Goal: Task Accomplishment & Management: Use online tool/utility

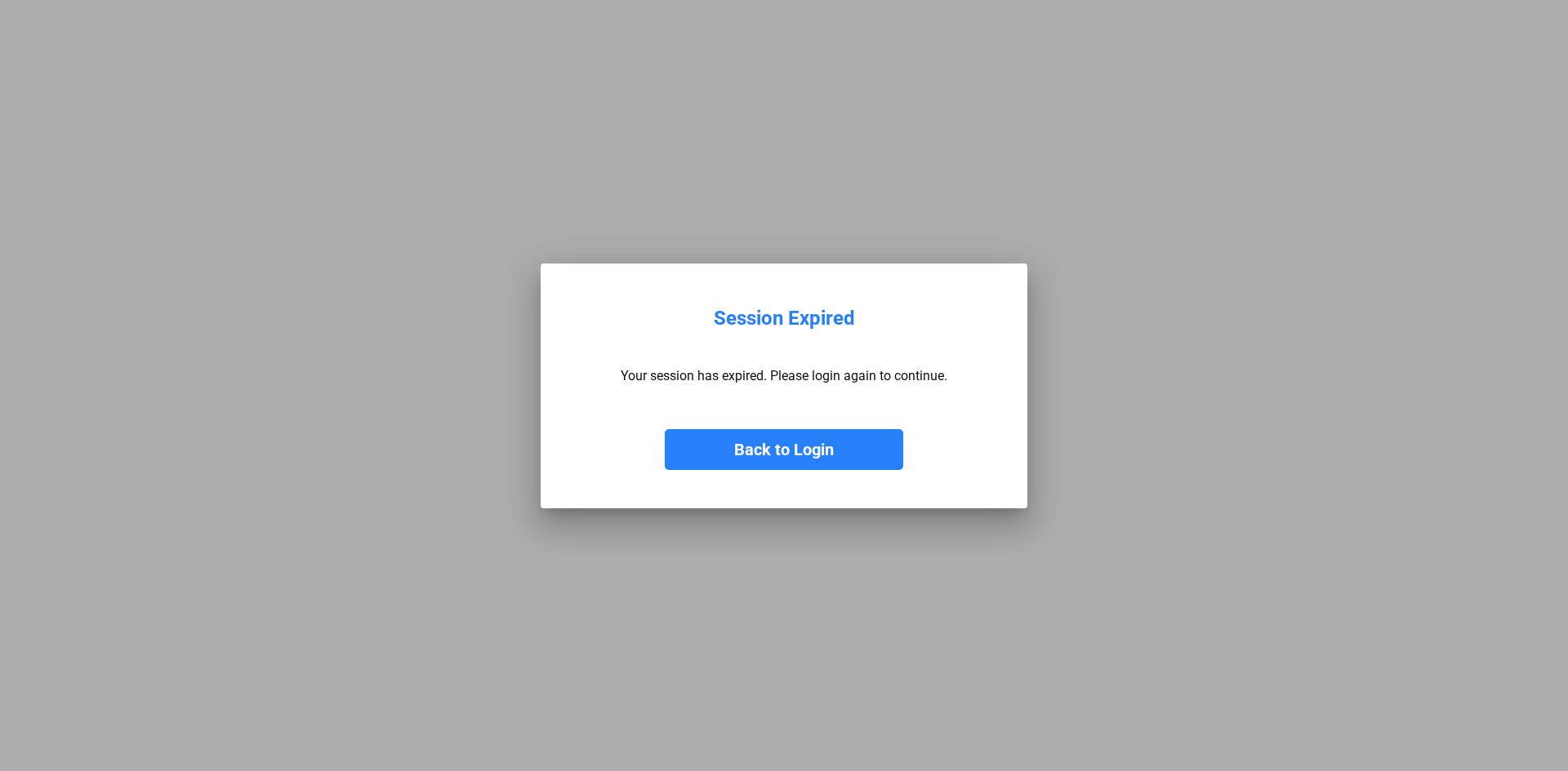
click at [760, 453] on button "Back to Login" at bounding box center [784, 450] width 239 height 41
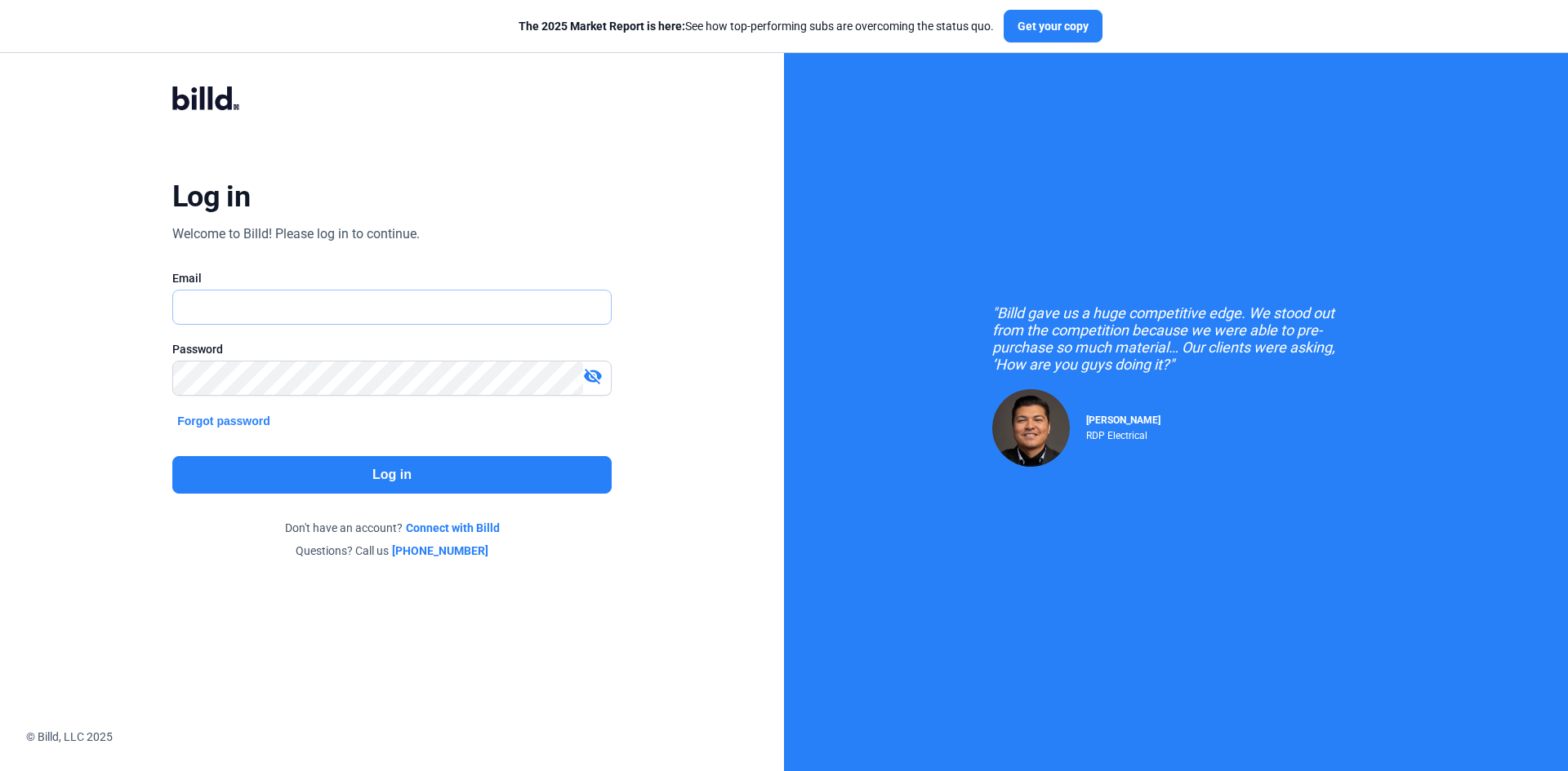
type input "[EMAIL_ADDRESS][DOMAIN_NAME]"
click at [376, 478] on button "Log in" at bounding box center [392, 475] width 439 height 37
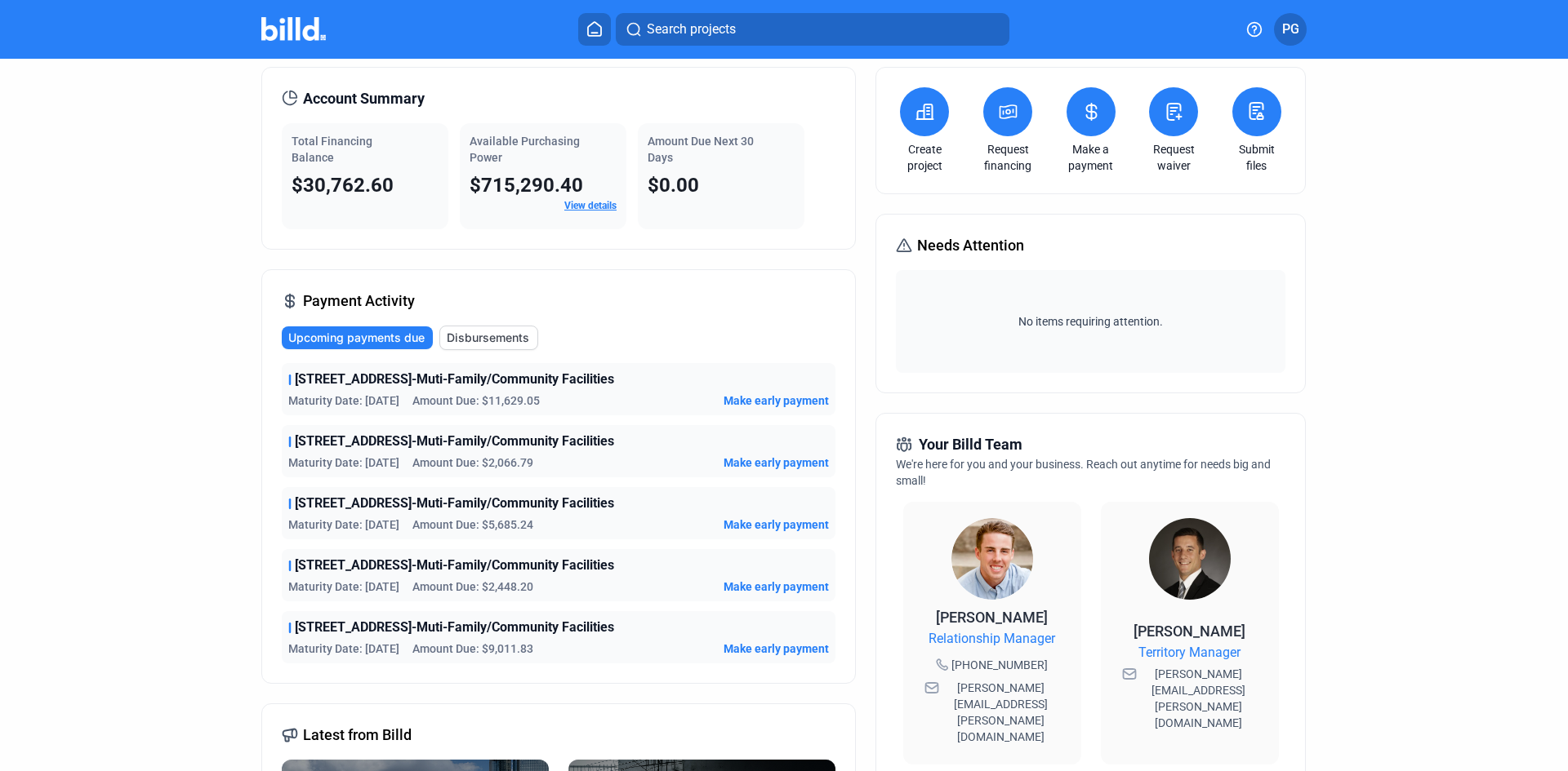
scroll to position [82, 0]
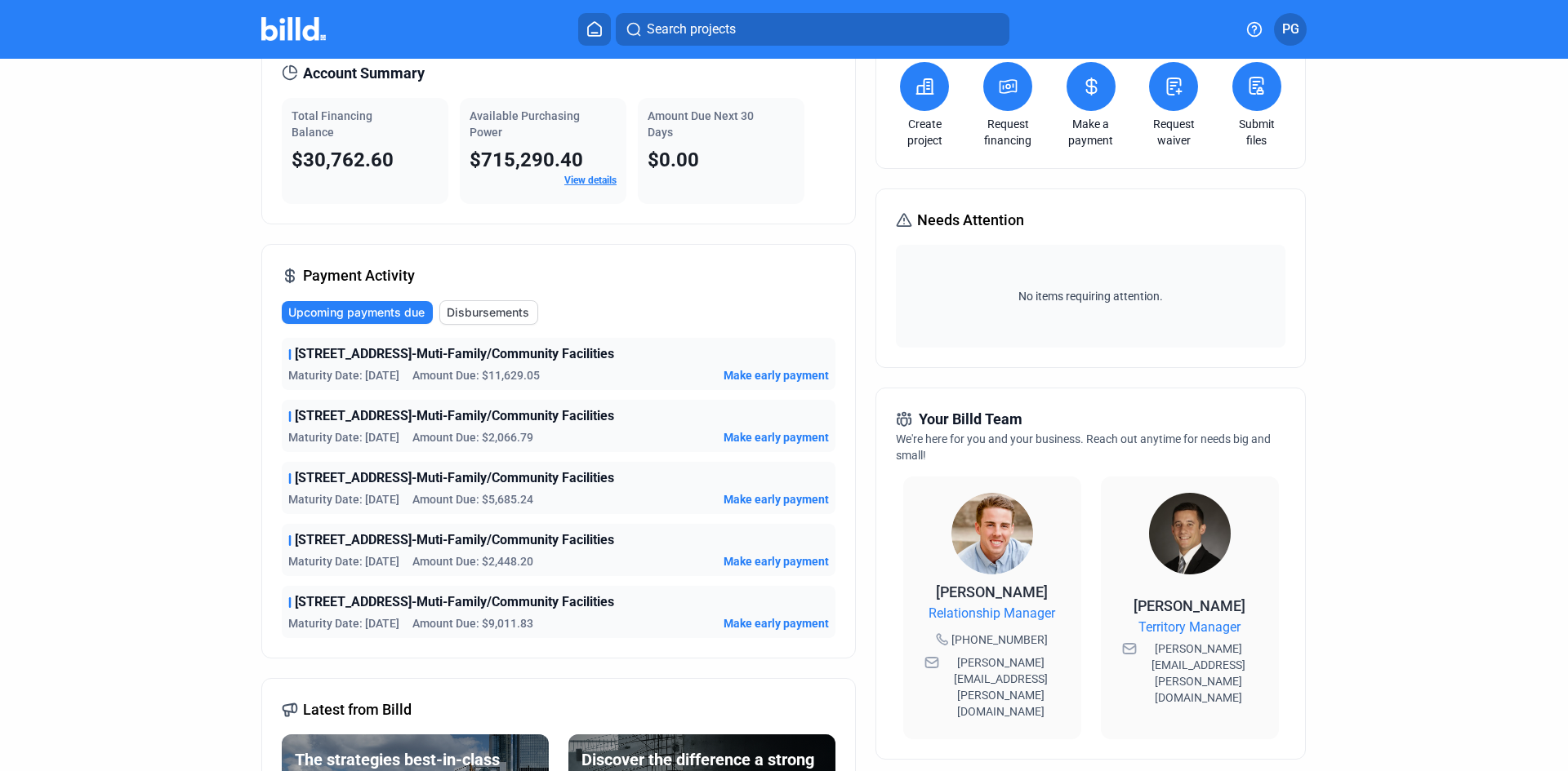
click at [751, 369] on span "Make early payment" at bounding box center [775, 376] width 105 height 17
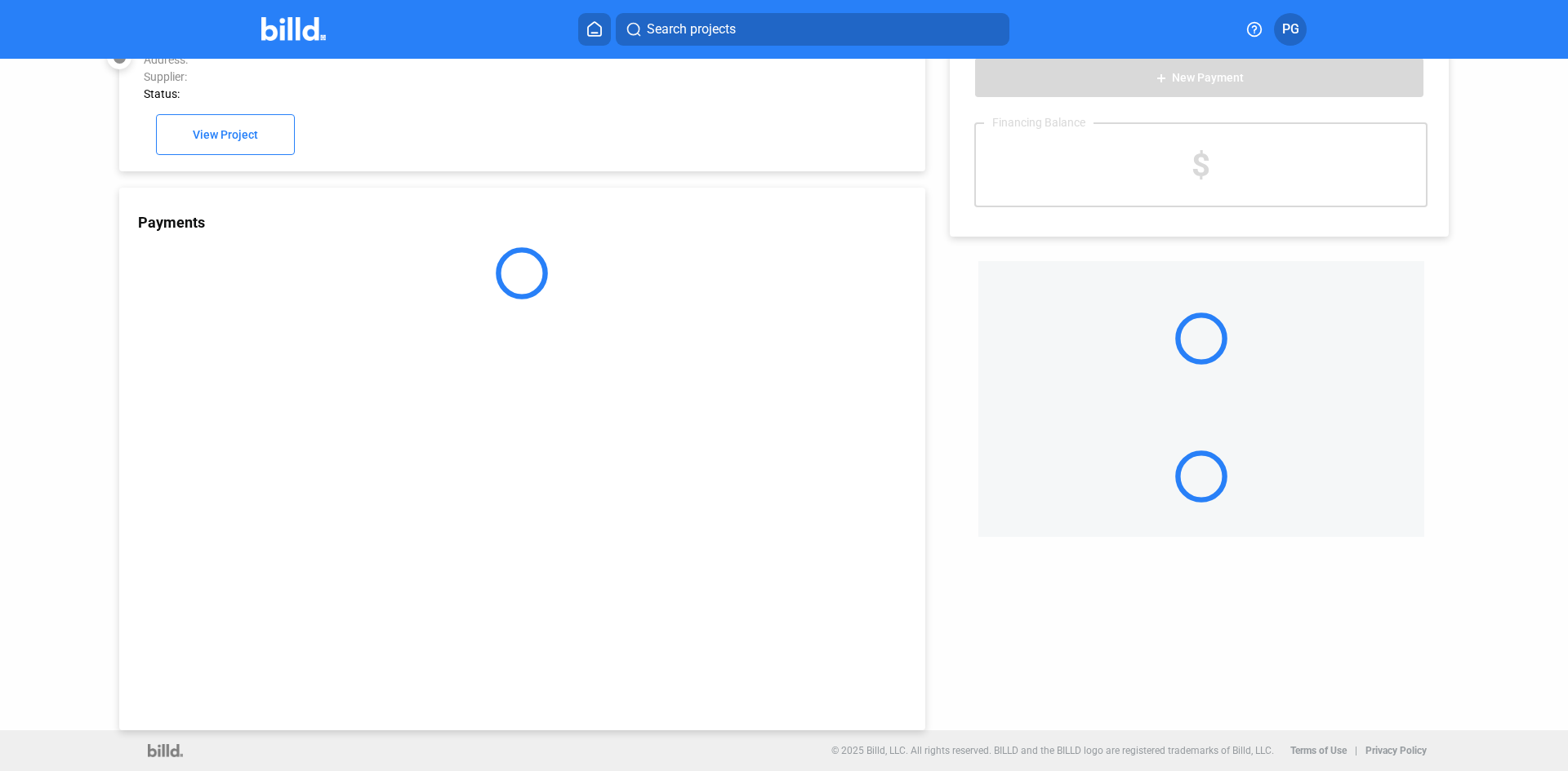
scroll to position [45, 0]
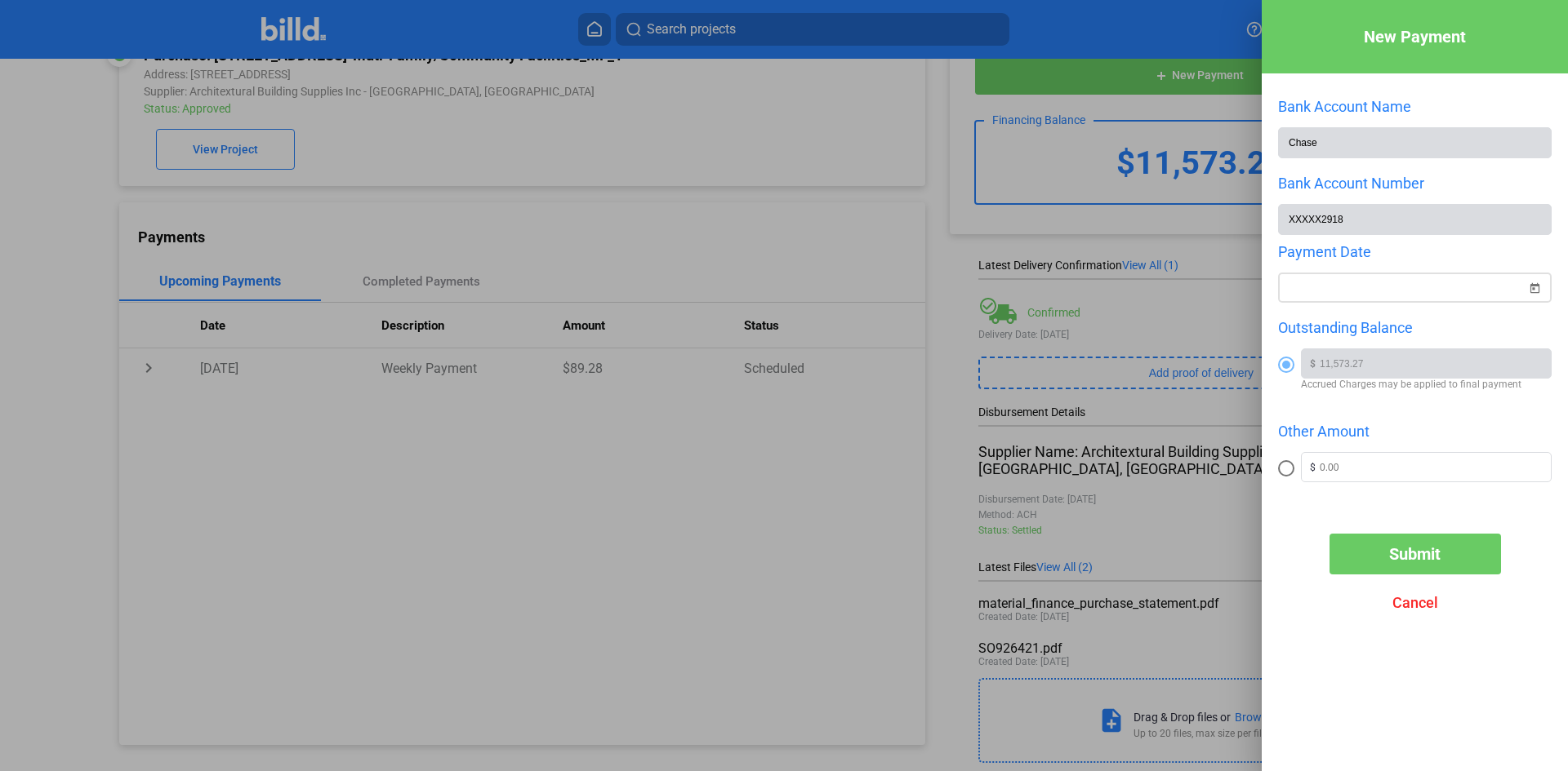
click at [1534, 288] on span "Open calendar" at bounding box center [1534, 278] width 39 height 39
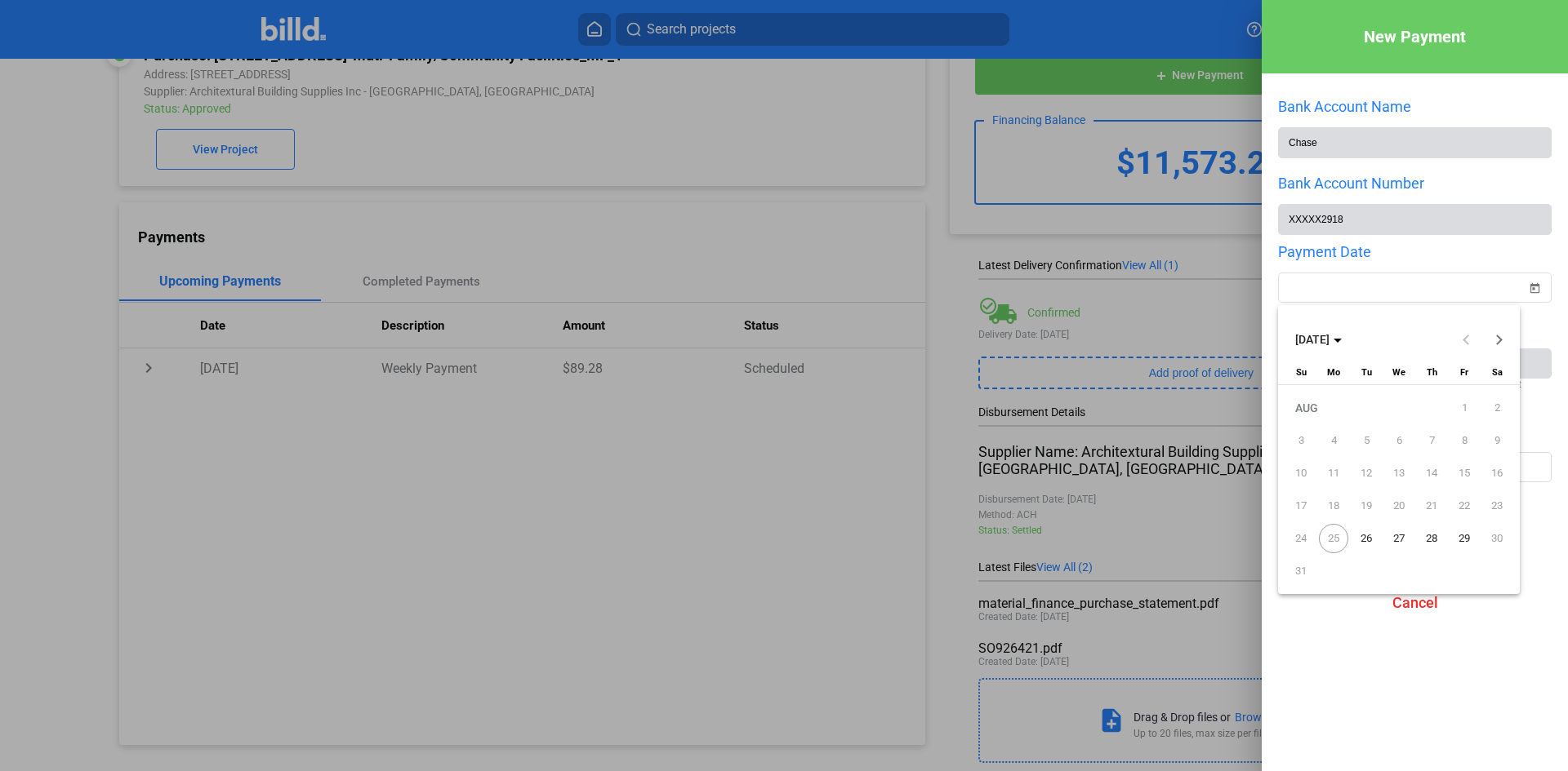
drag, startPoint x: 1334, startPoint y: 534, endPoint x: 1343, endPoint y: 539, distance: 10.3
click at [1342, 539] on span "25" at bounding box center [1333, 539] width 30 height 30
click at [1373, 537] on span "26" at bounding box center [1366, 539] width 30 height 30
type input "[DATE]"
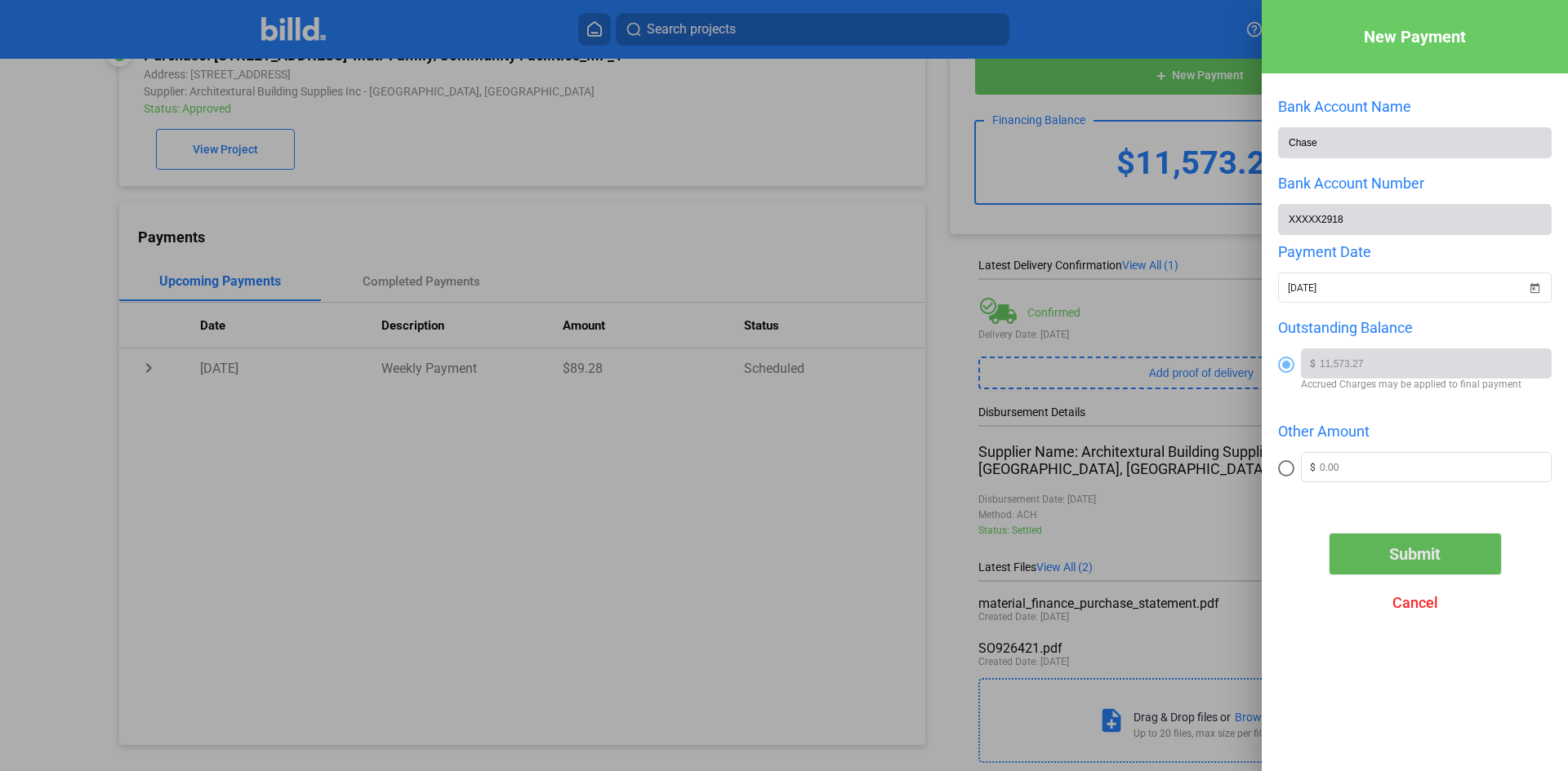
click at [1398, 557] on span "Submit" at bounding box center [1414, 554] width 51 height 19
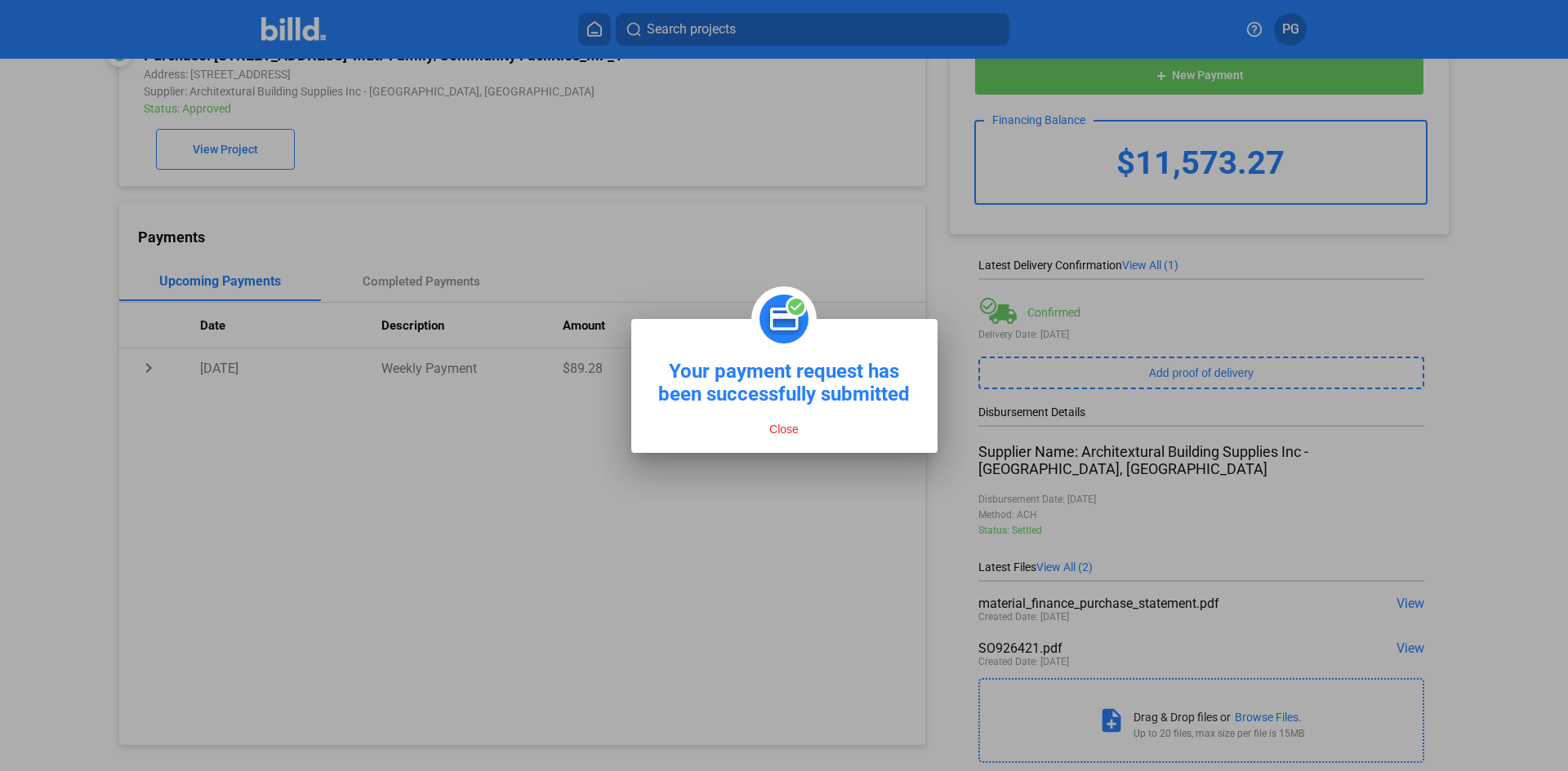
click at [783, 433] on button "Close" at bounding box center [784, 430] width 39 height 15
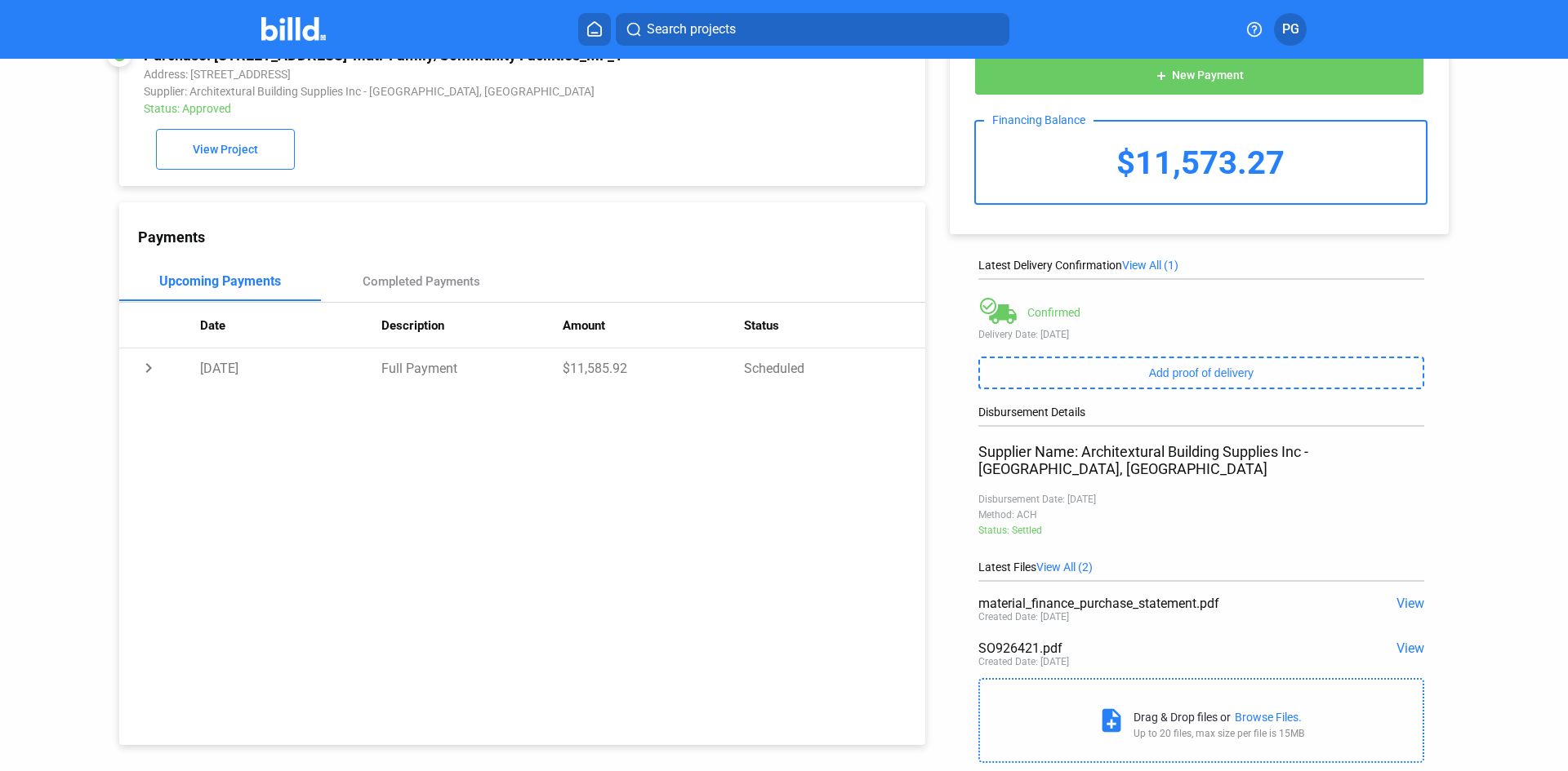
scroll to position [0, 0]
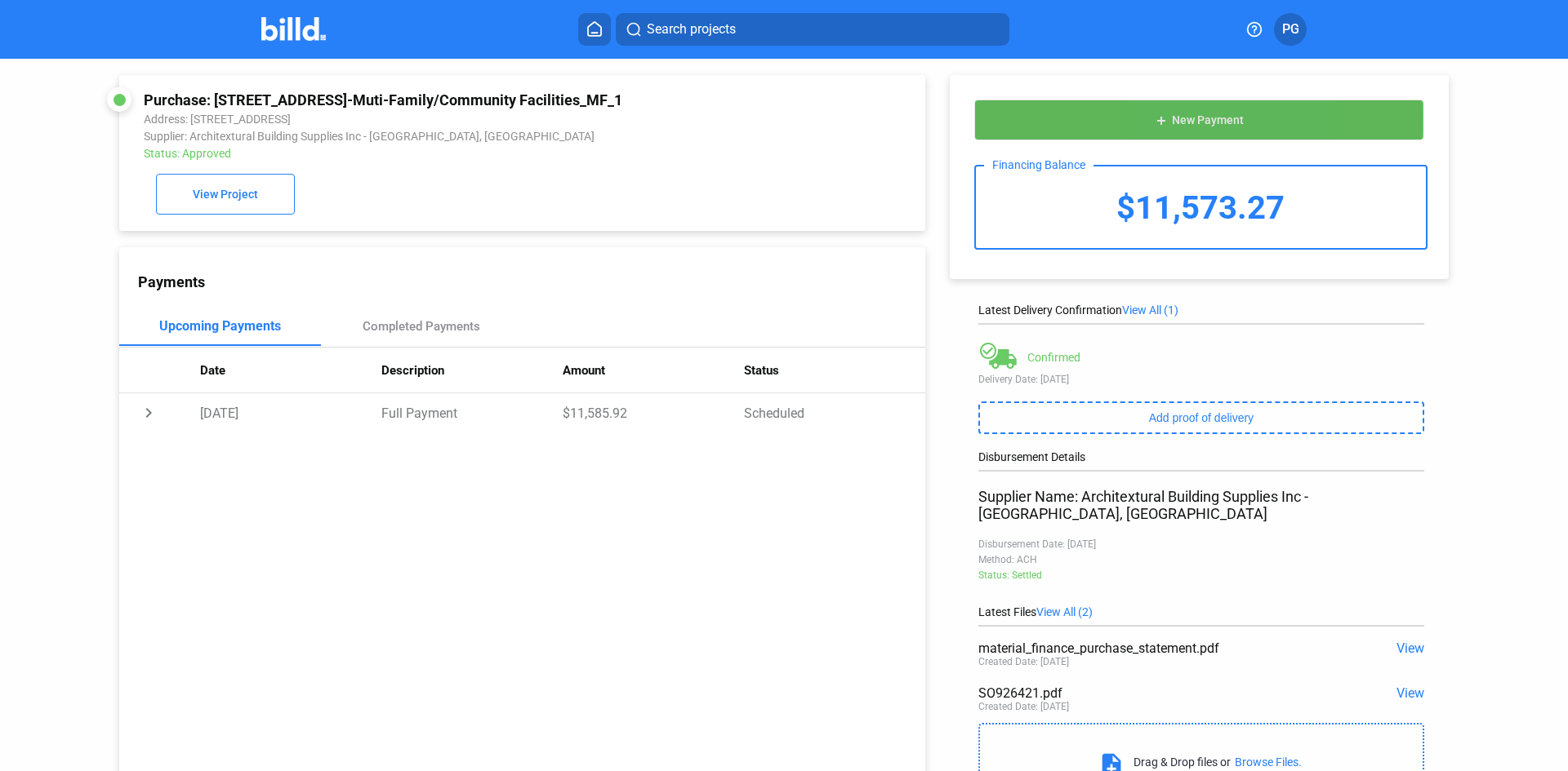
click at [1172, 119] on span "New Payment" at bounding box center [1207, 121] width 71 height 13
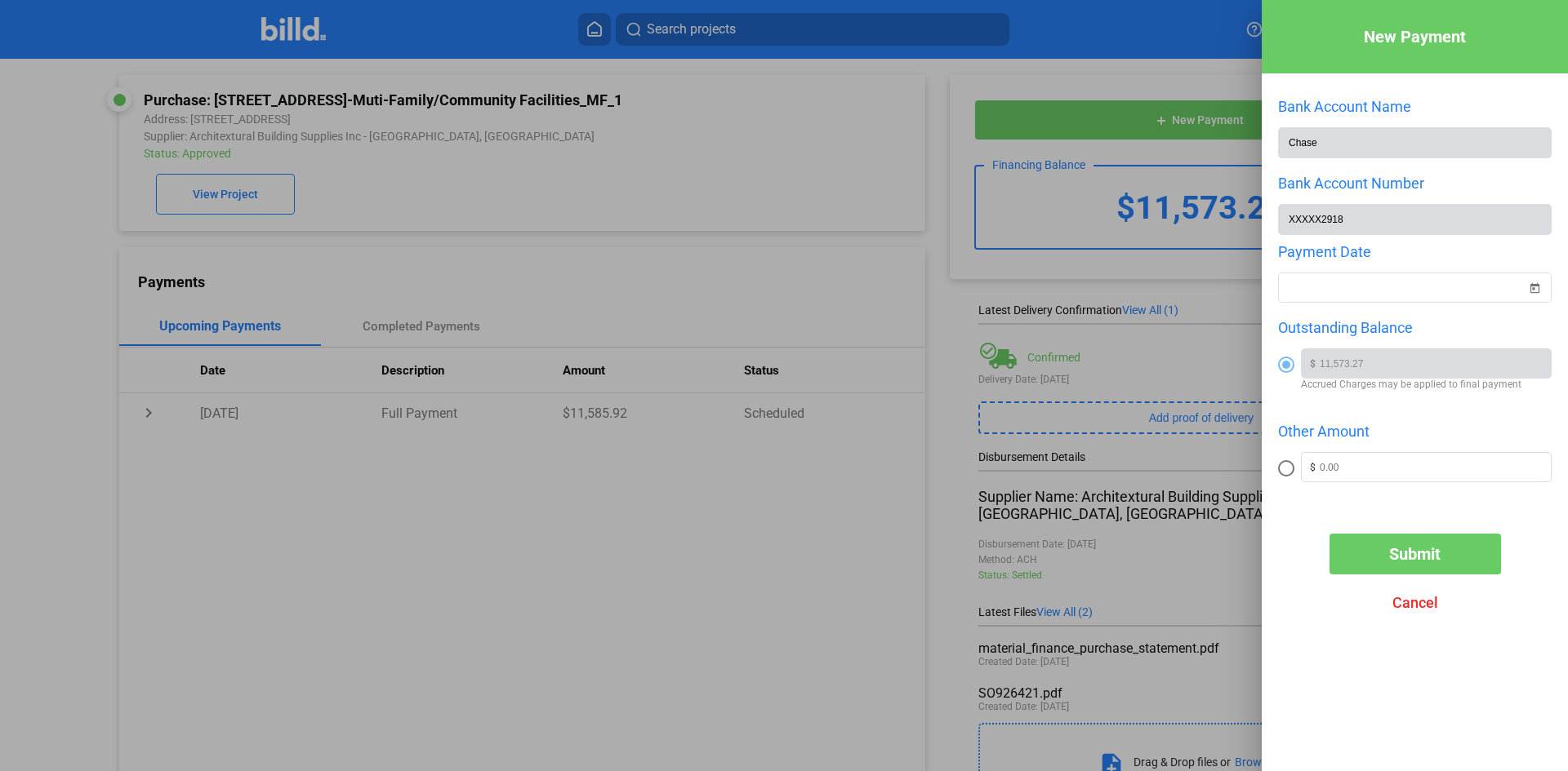
click at [1465, 647] on div "New Payment Bank Account Name Chase Bank Account Number XXXXX2918 Payment Date …" at bounding box center [1415, 361] width 306 height 722
click at [1094, 66] on div at bounding box center [784, 385] width 1568 height 771
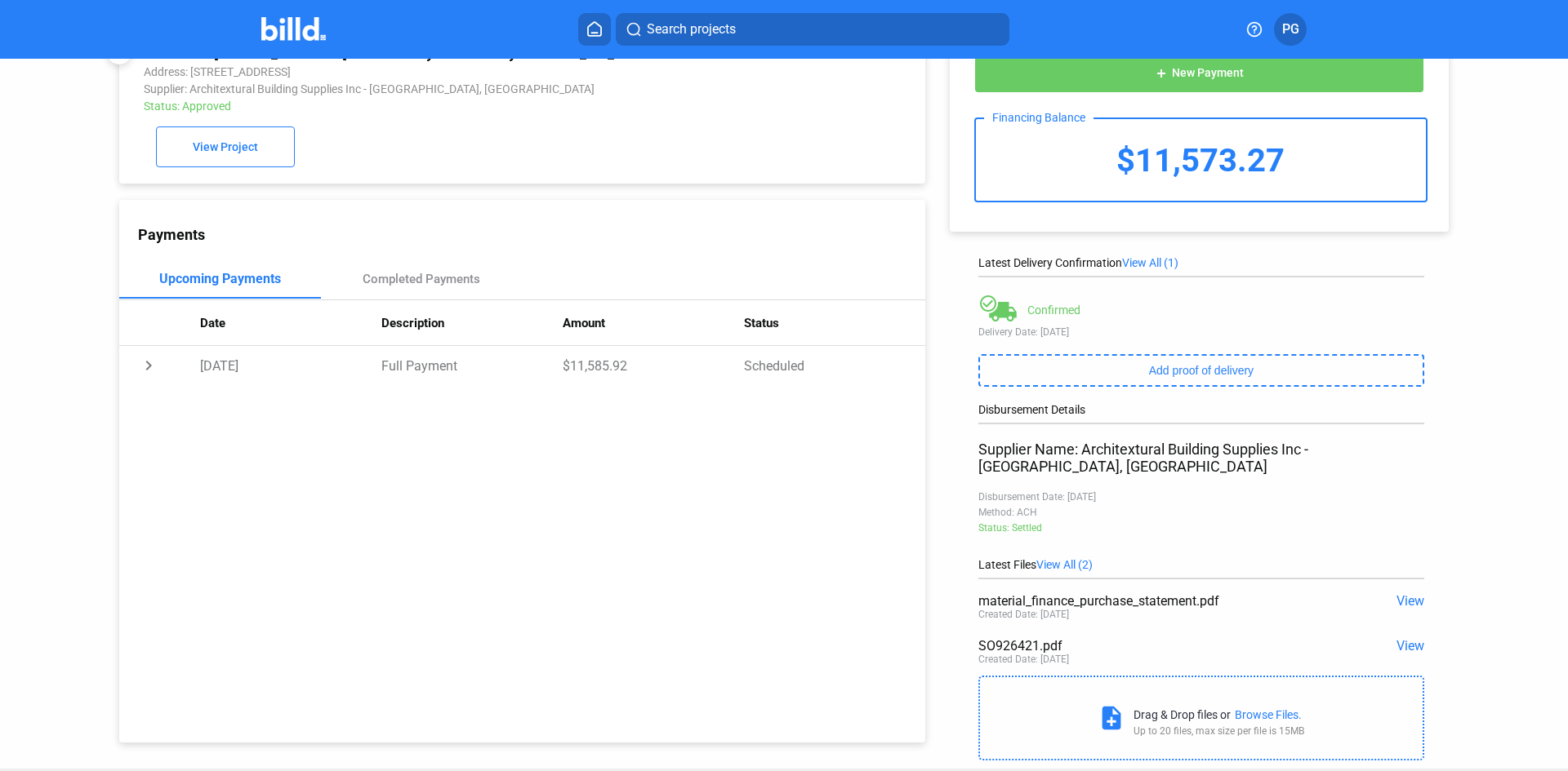
scroll to position [71, 0]
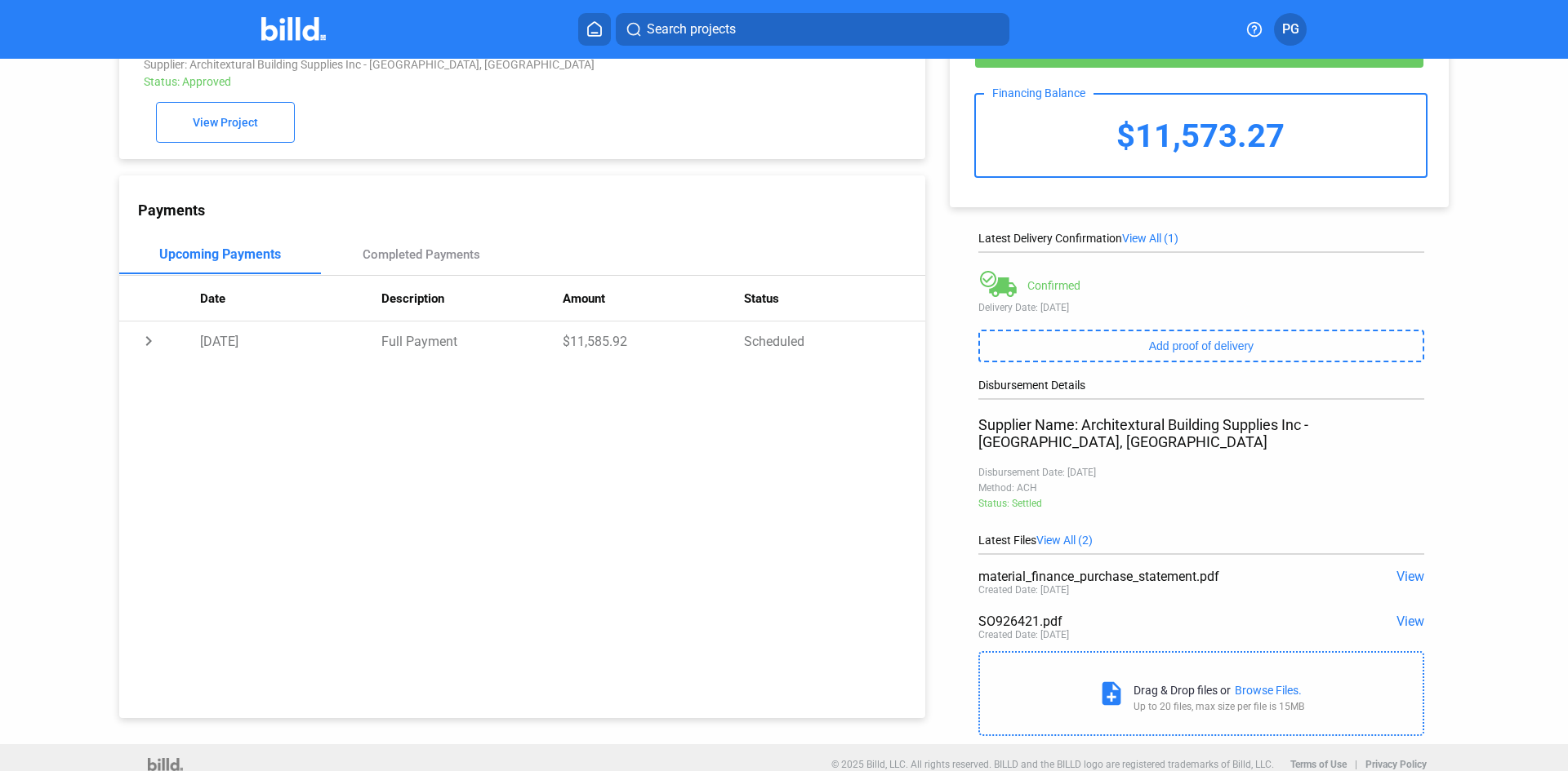
click at [223, 262] on div "Upcoming Payments" at bounding box center [219, 254] width 122 height 16
click at [391, 267] on div "Completed Payments" at bounding box center [421, 254] width 201 height 39
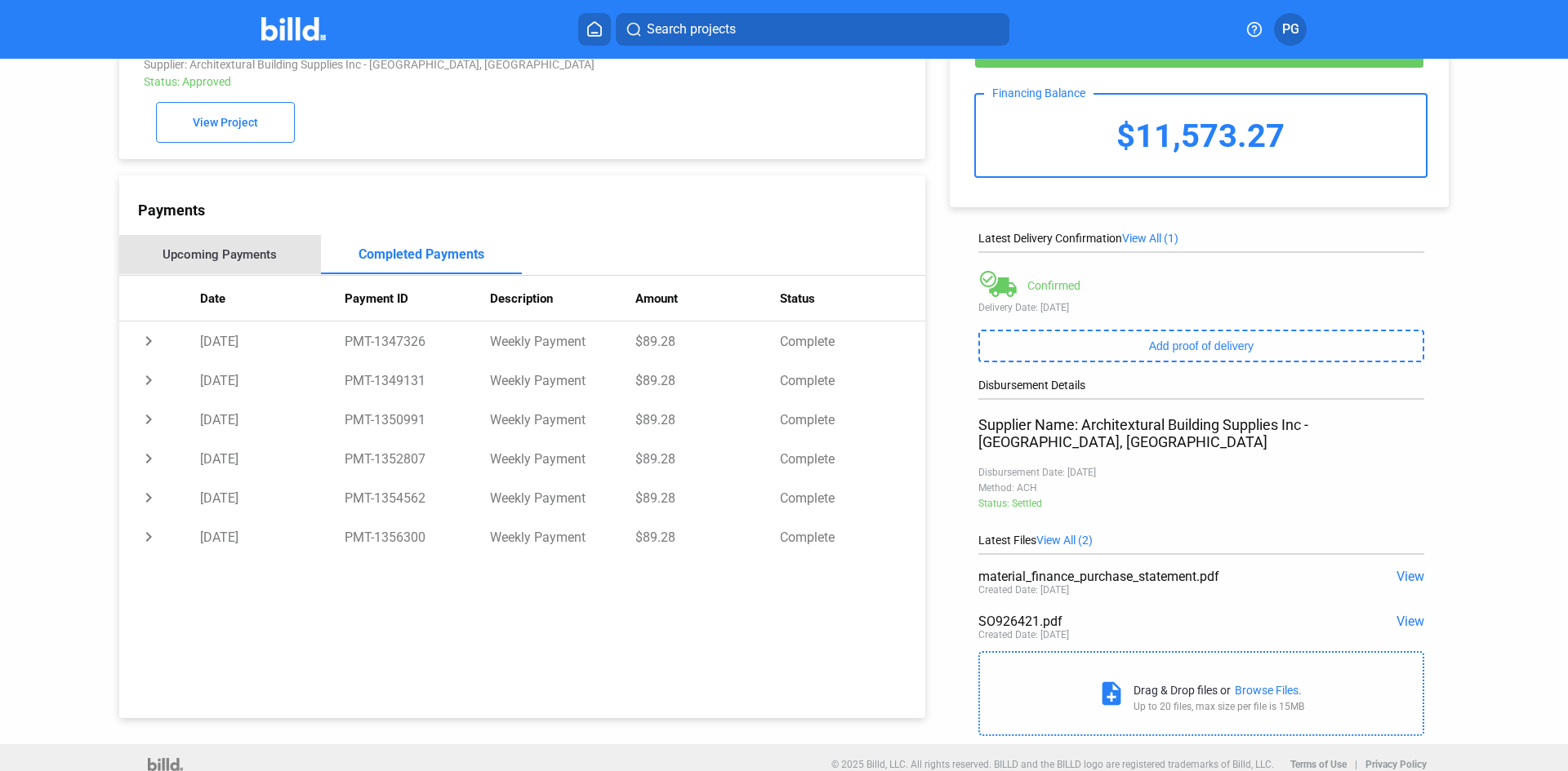
click at [257, 262] on div "Upcoming Payments" at bounding box center [219, 254] width 114 height 15
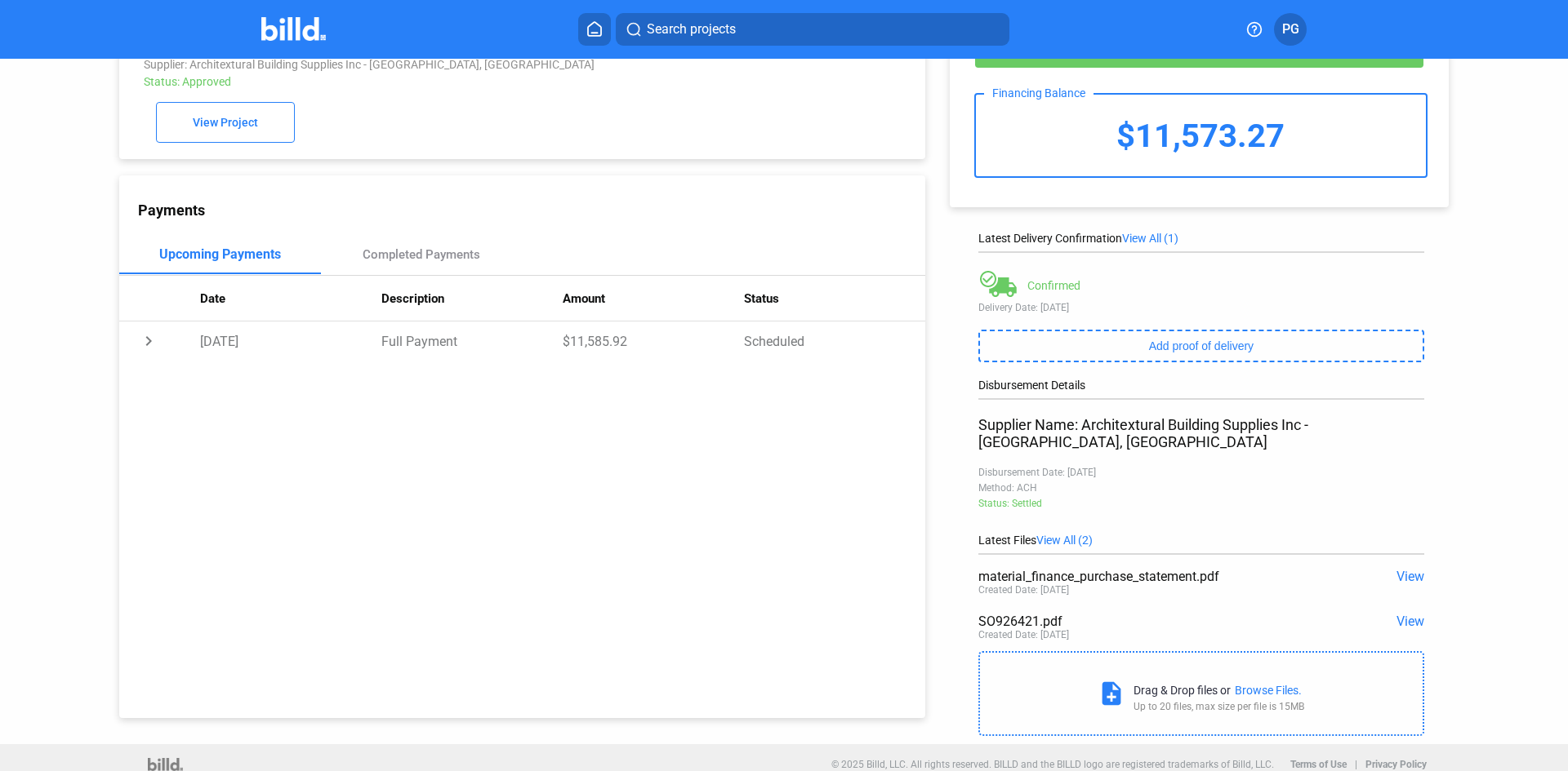
click at [153, 212] on div "Payments" at bounding box center [532, 210] width 787 height 17
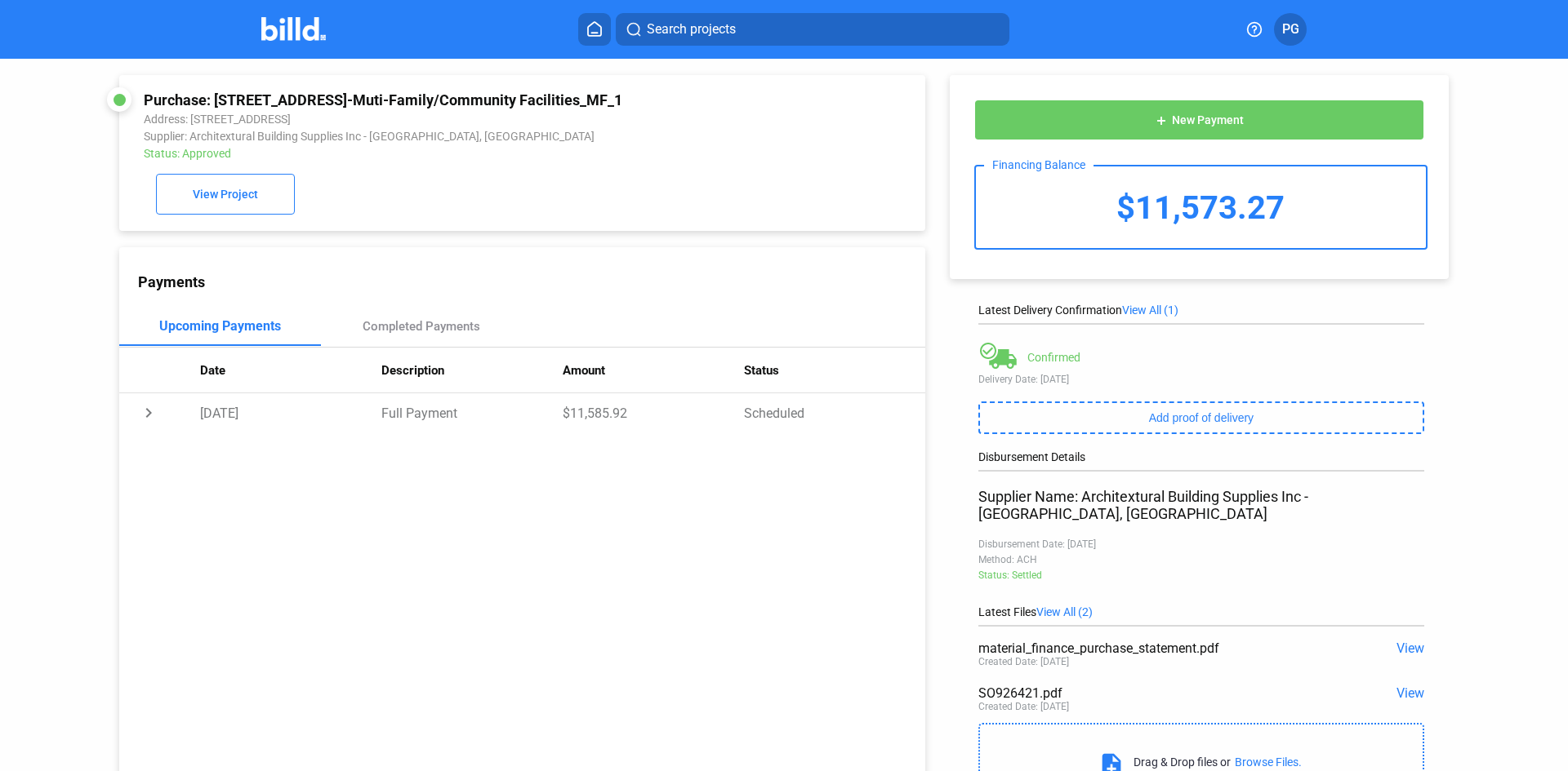
click at [595, 27] on icon at bounding box center [594, 29] width 17 height 16
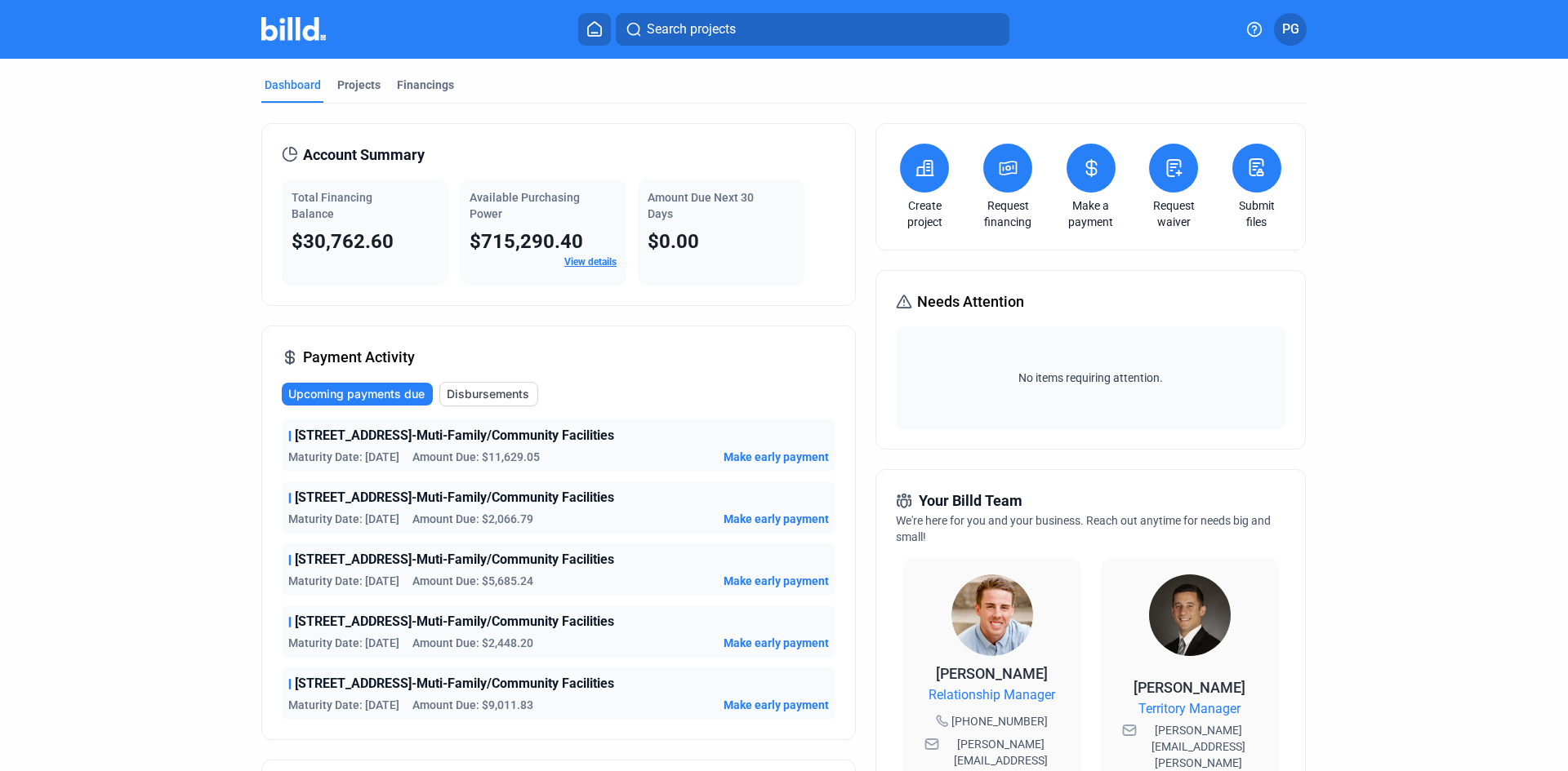
click at [782, 518] on span "Make early payment" at bounding box center [775, 520] width 105 height 17
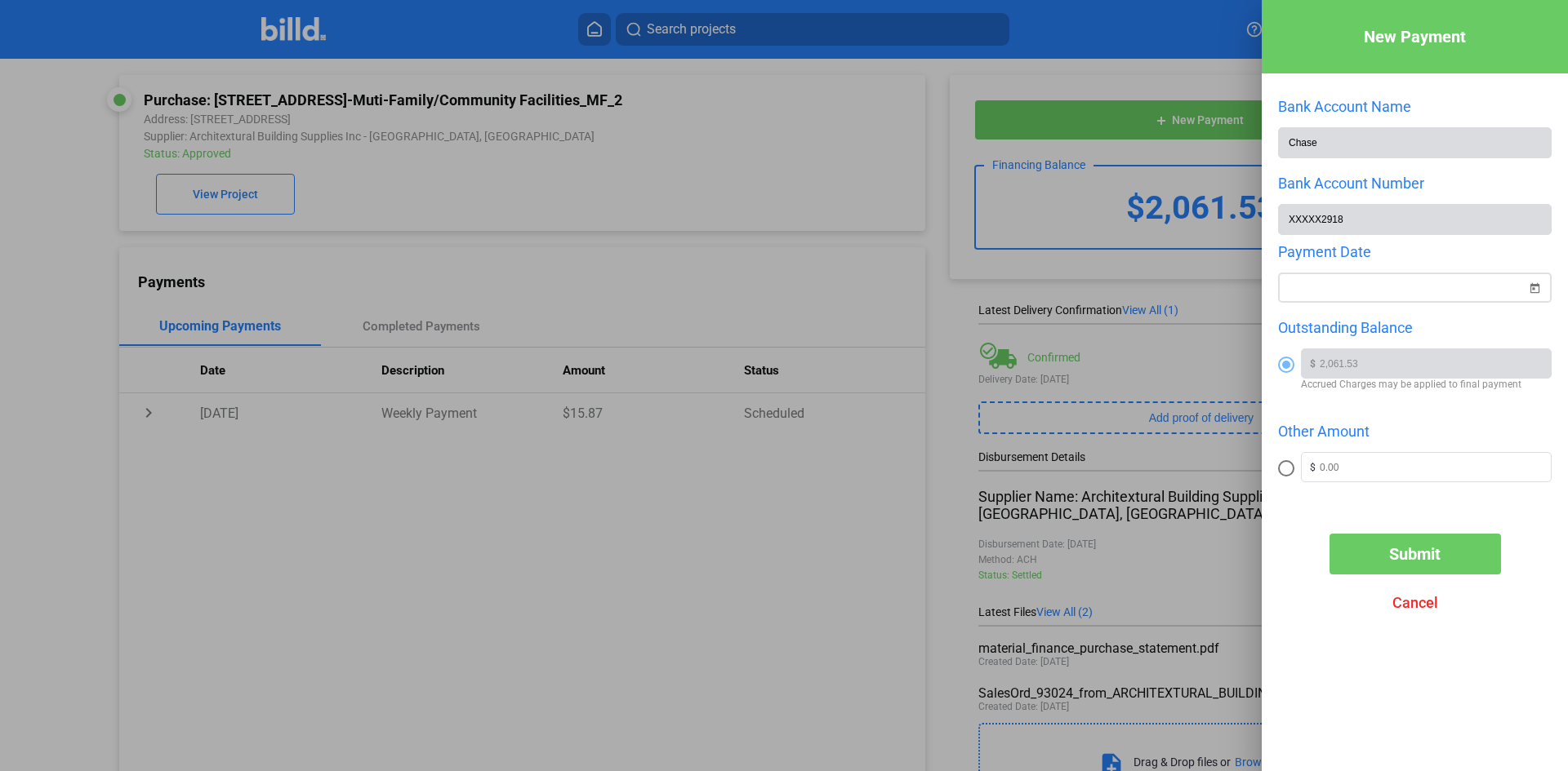
click at [1366, 298] on div "New Payment Bank Account Name Chase Bank Account Number XXXXX2918 Payment Date …" at bounding box center [784, 385] width 1568 height 771
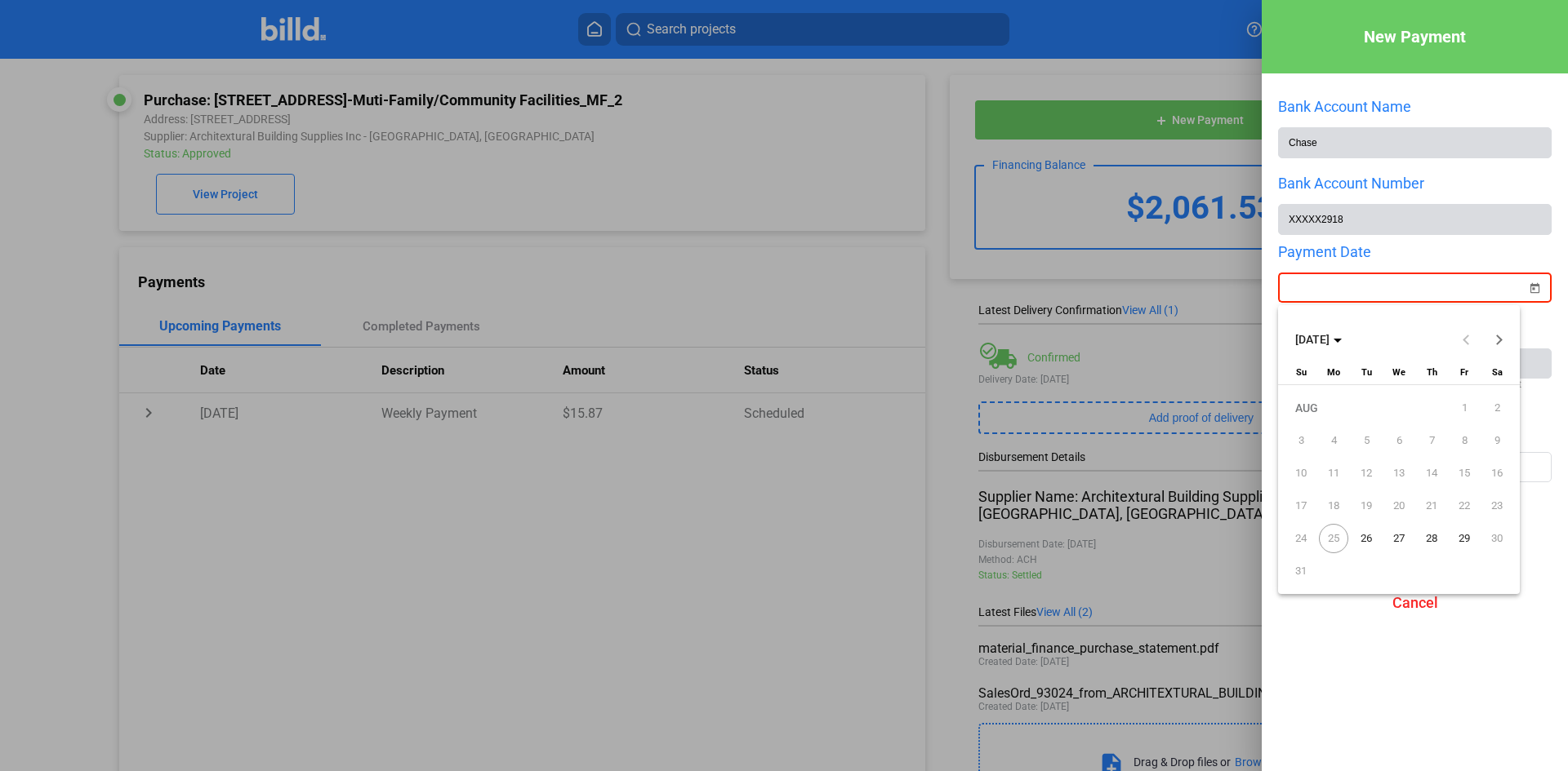
click at [1365, 535] on span "26" at bounding box center [1366, 539] width 30 height 30
type input "[DATE]"
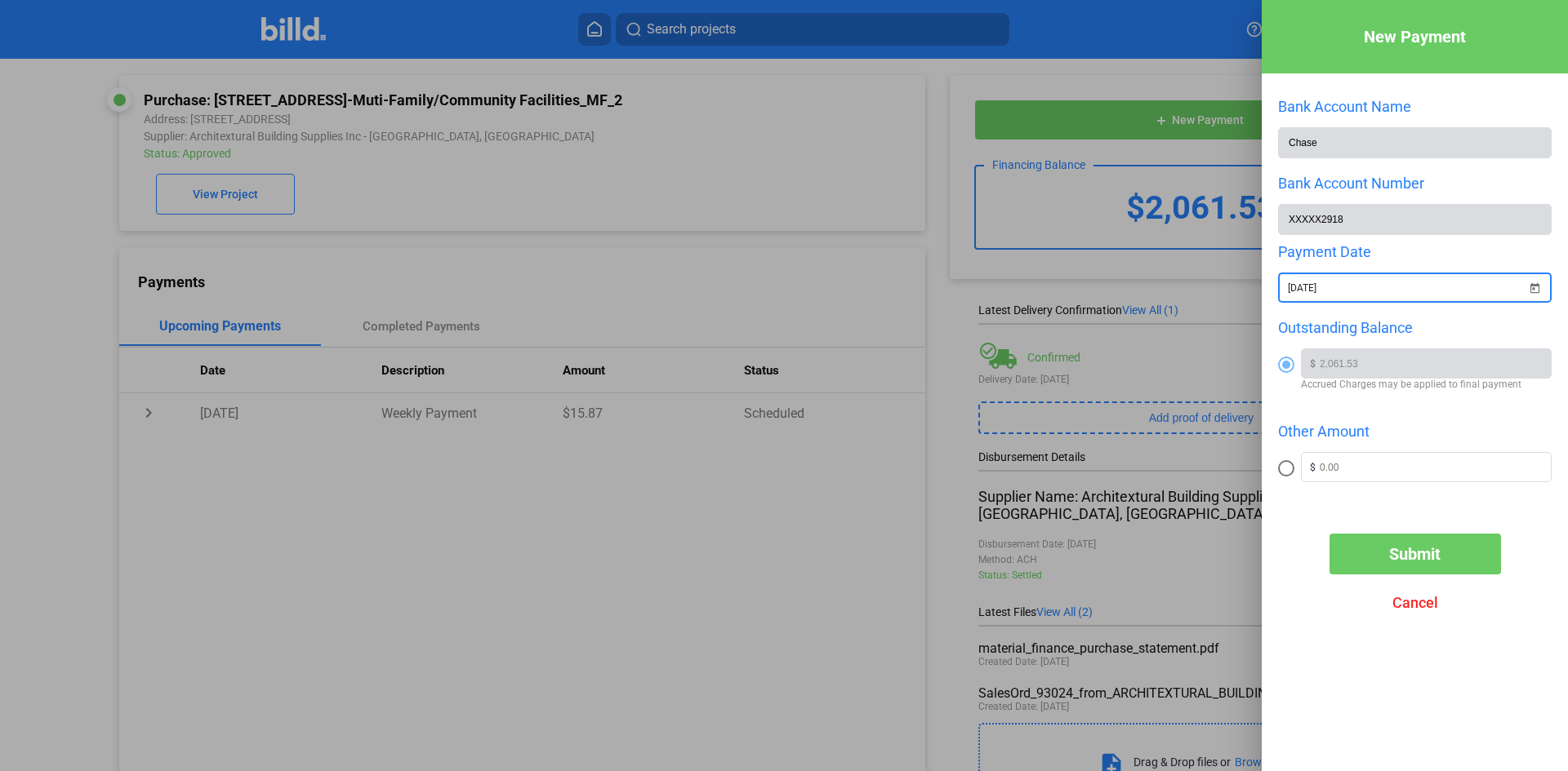
click at [1287, 367] on span at bounding box center [1286, 365] width 8 height 8
click at [1287, 367] on input "radio" at bounding box center [1286, 365] width 17 height 17
click at [1287, 367] on span at bounding box center [1286, 365] width 8 height 8
click at [1287, 367] on input "radio" at bounding box center [1286, 365] width 17 height 17
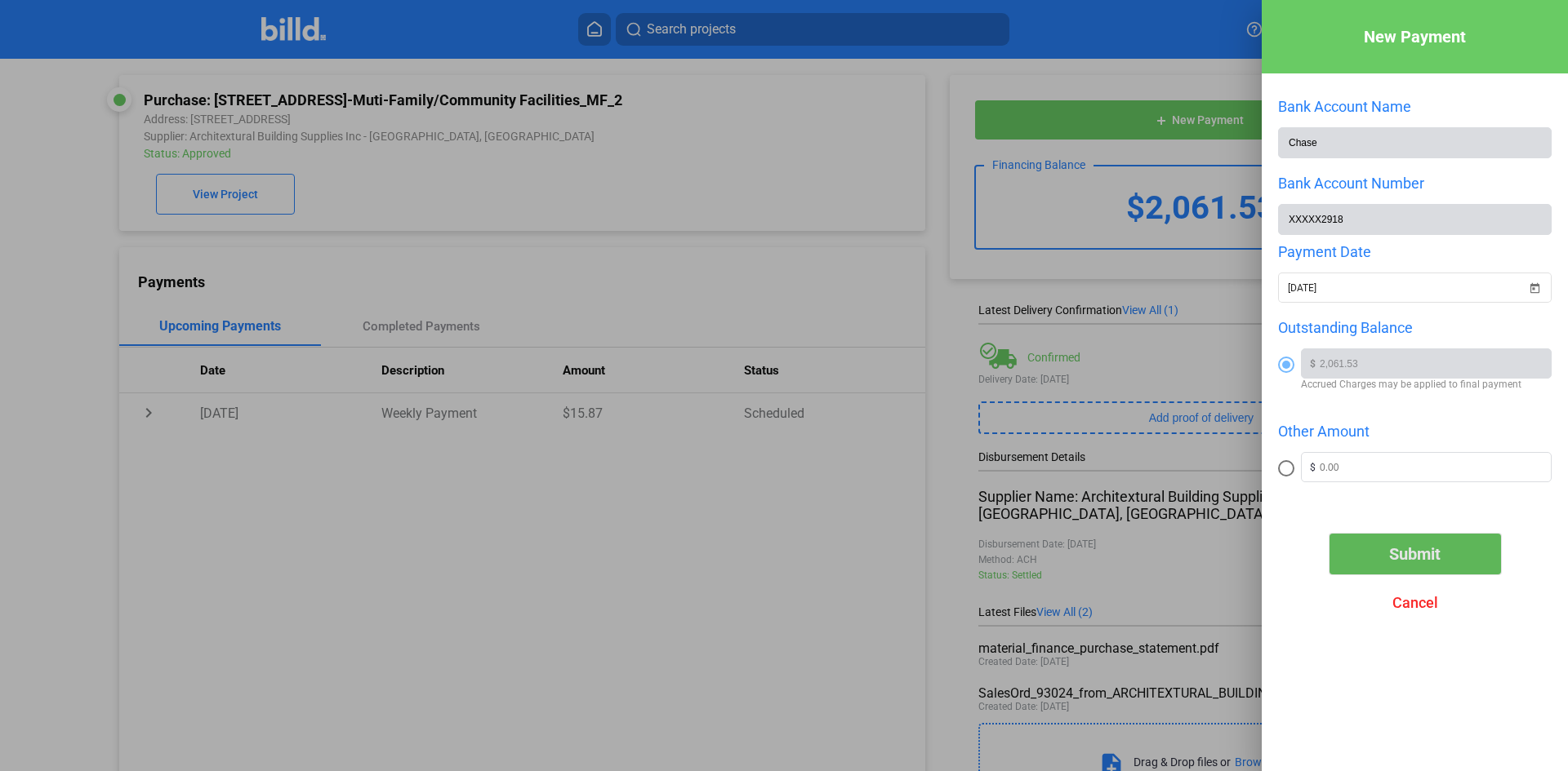
click at [1411, 564] on span "Submit" at bounding box center [1414, 554] width 51 height 19
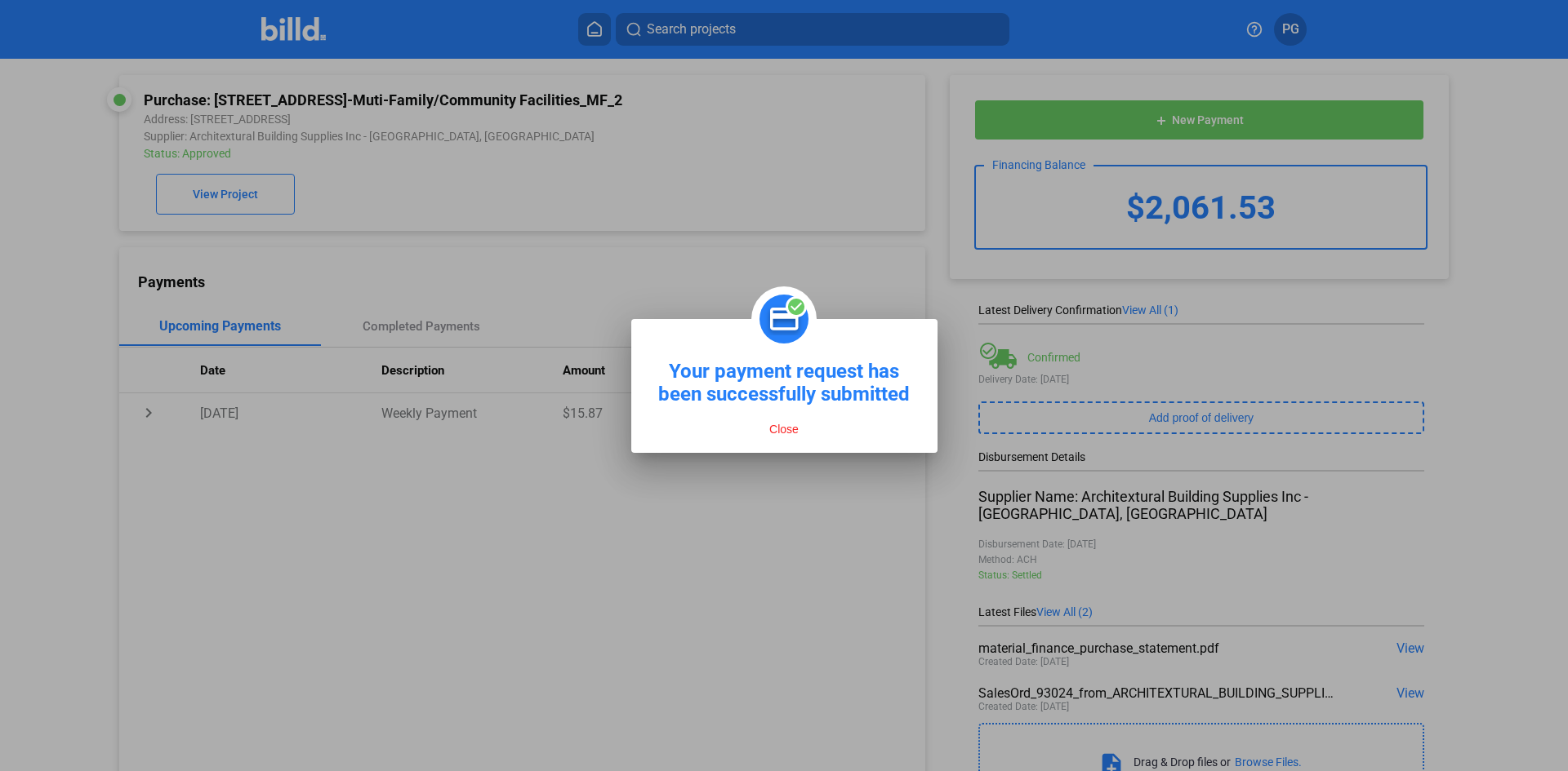
click at [784, 432] on button "Close" at bounding box center [784, 430] width 39 height 15
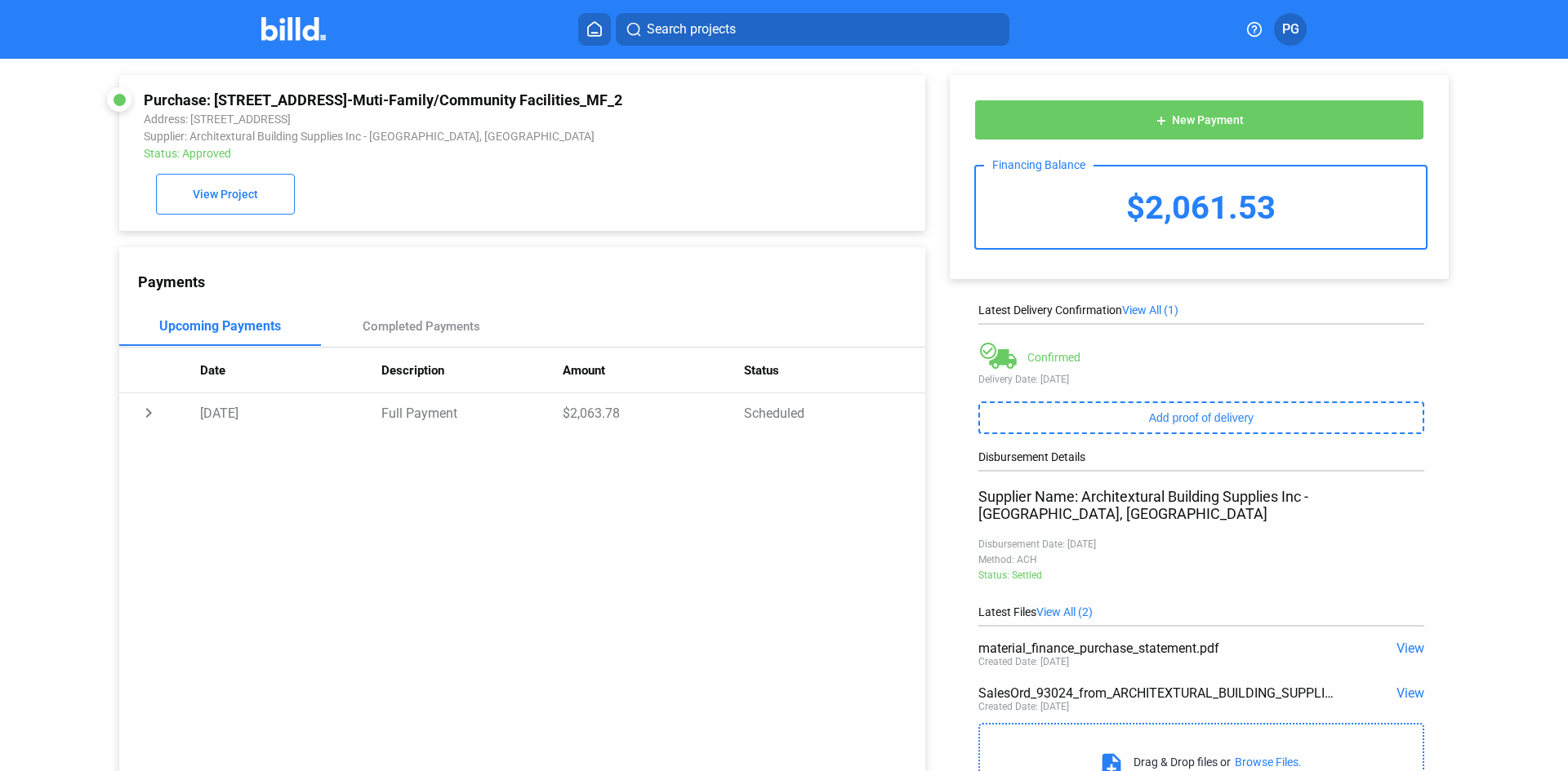
click at [600, 25] on icon at bounding box center [594, 29] width 13 height 14
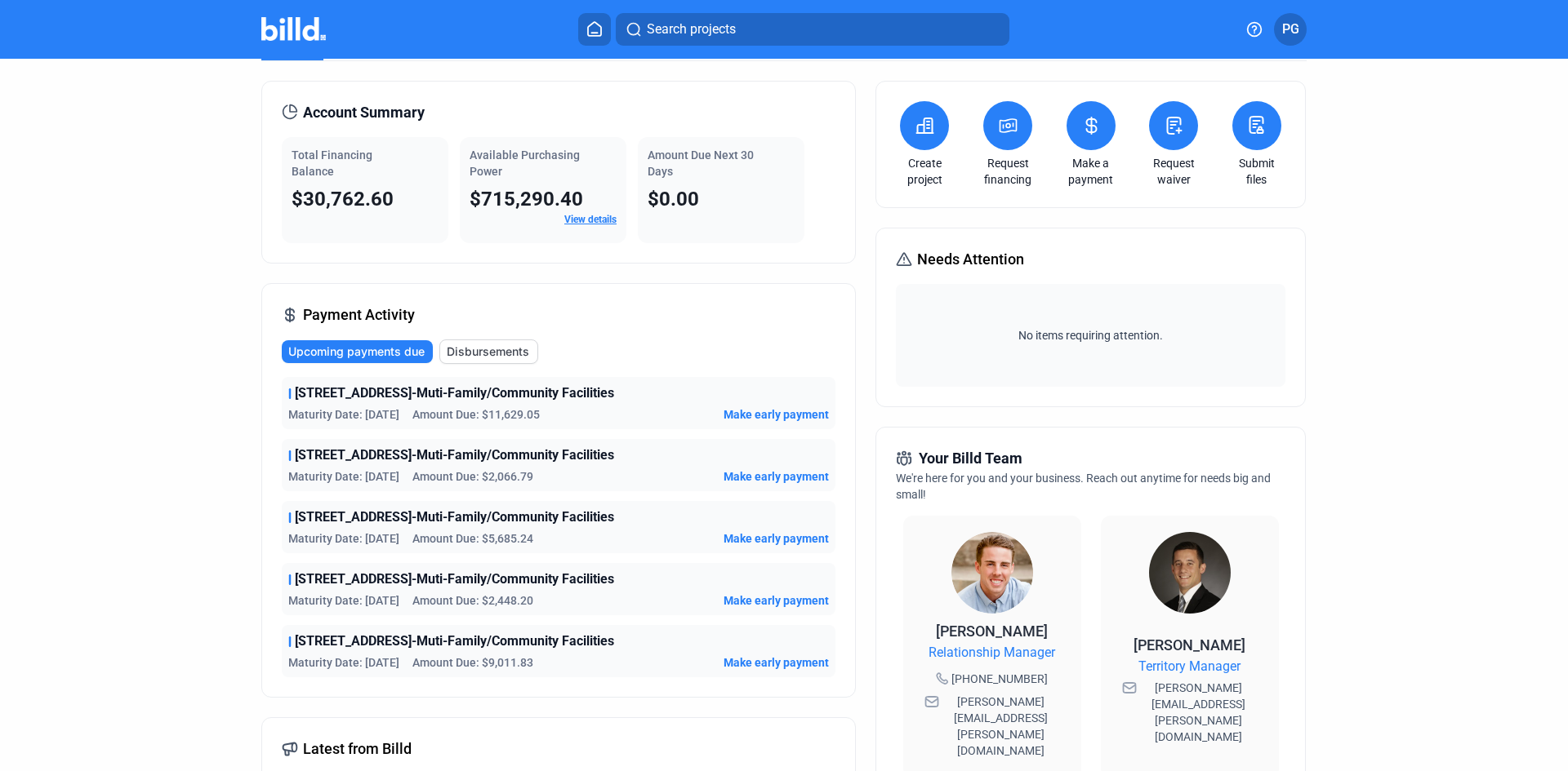
scroll to position [82, 0]
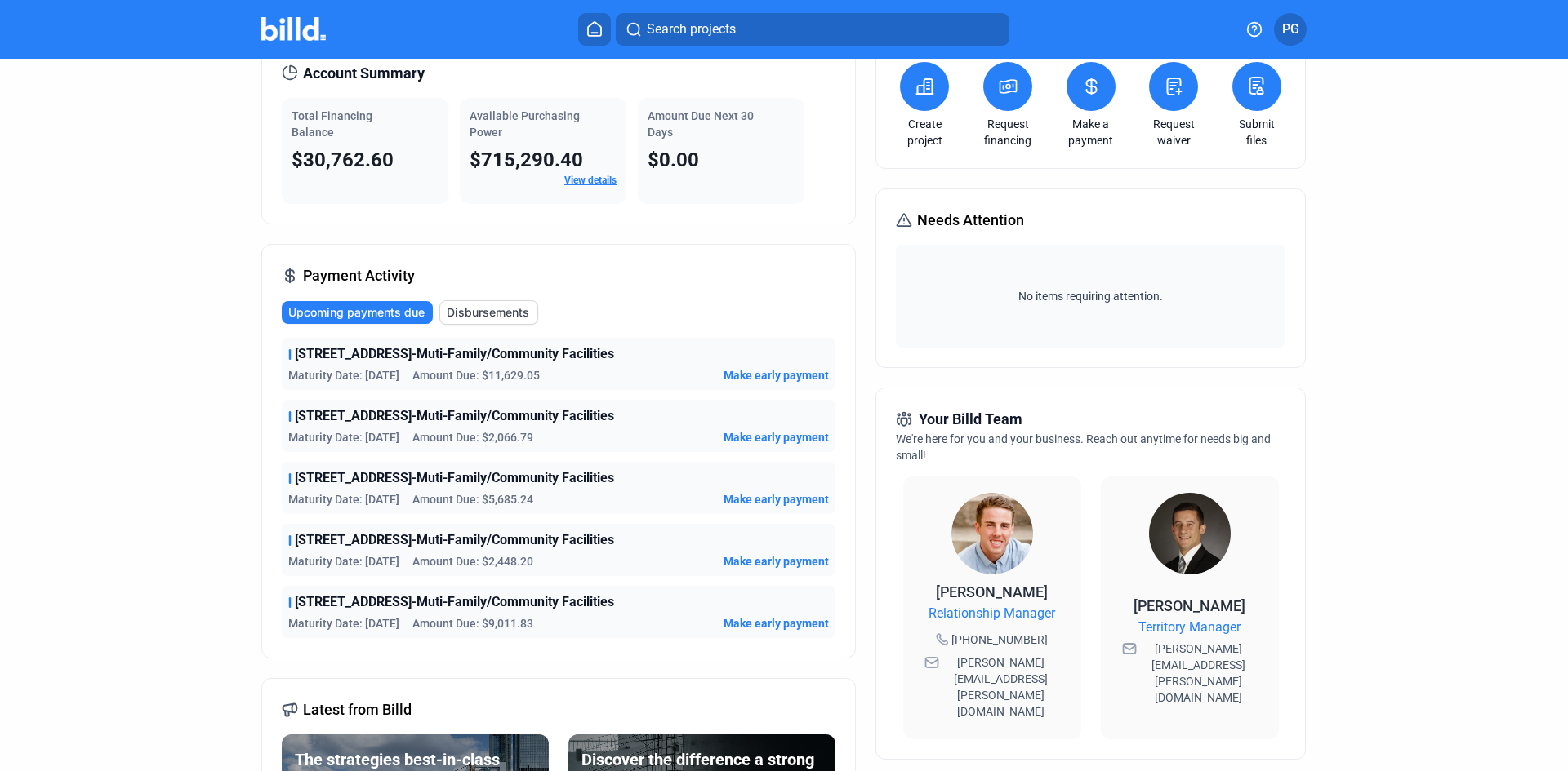
click at [767, 497] on span "Make early payment" at bounding box center [775, 499] width 105 height 17
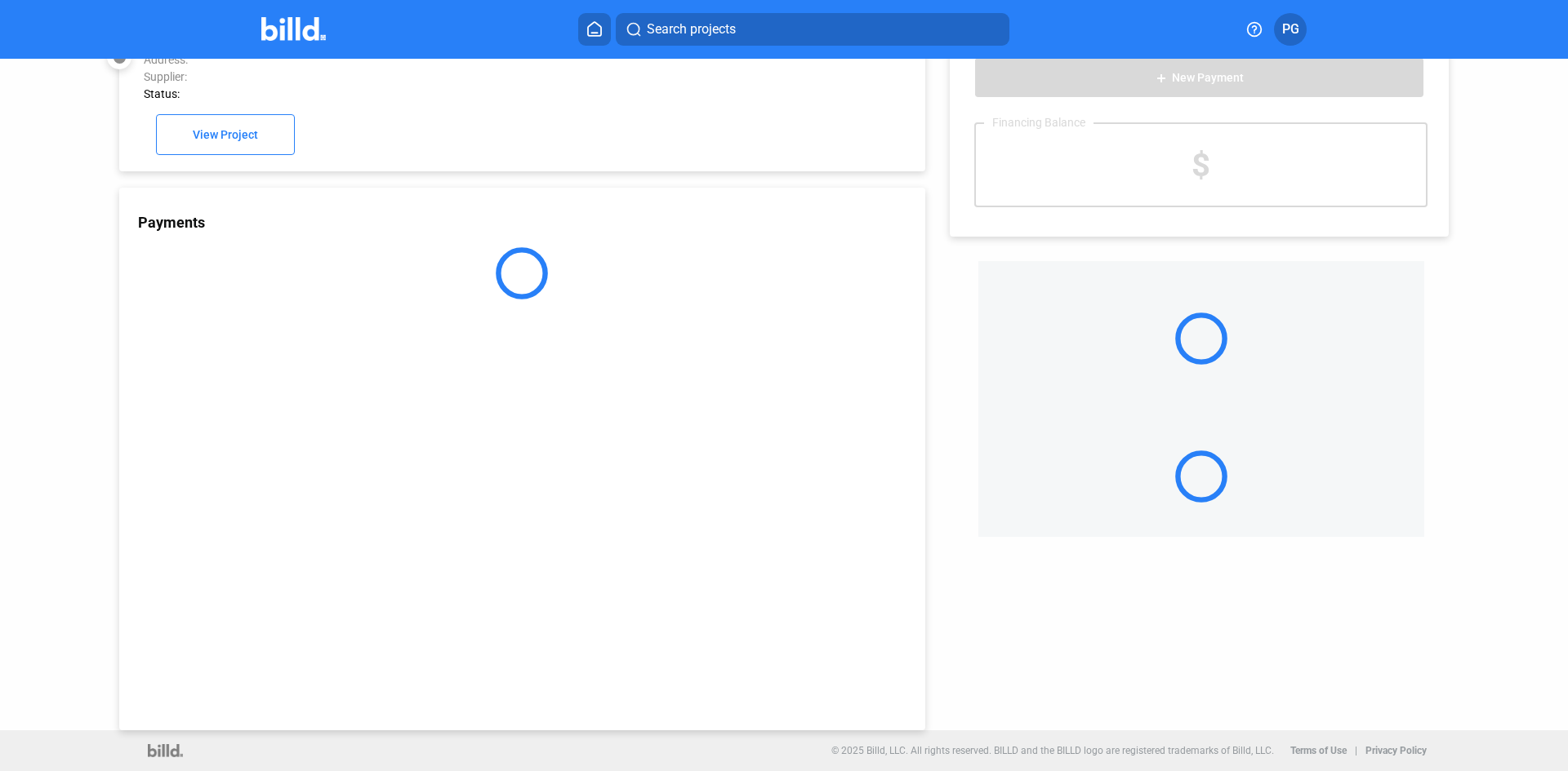
scroll to position [45, 0]
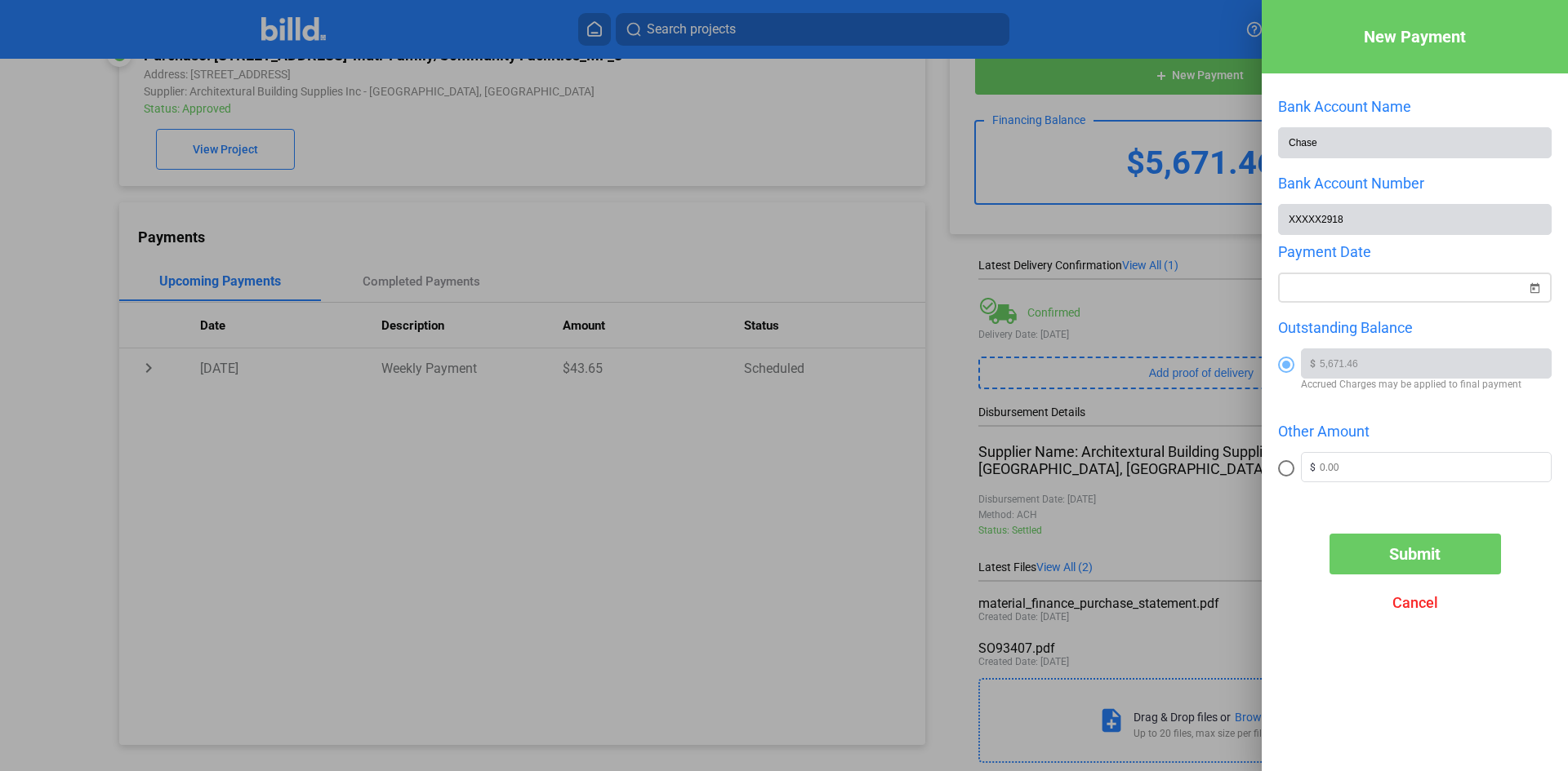
click at [1537, 289] on span "Open calendar" at bounding box center [1534, 278] width 39 height 39
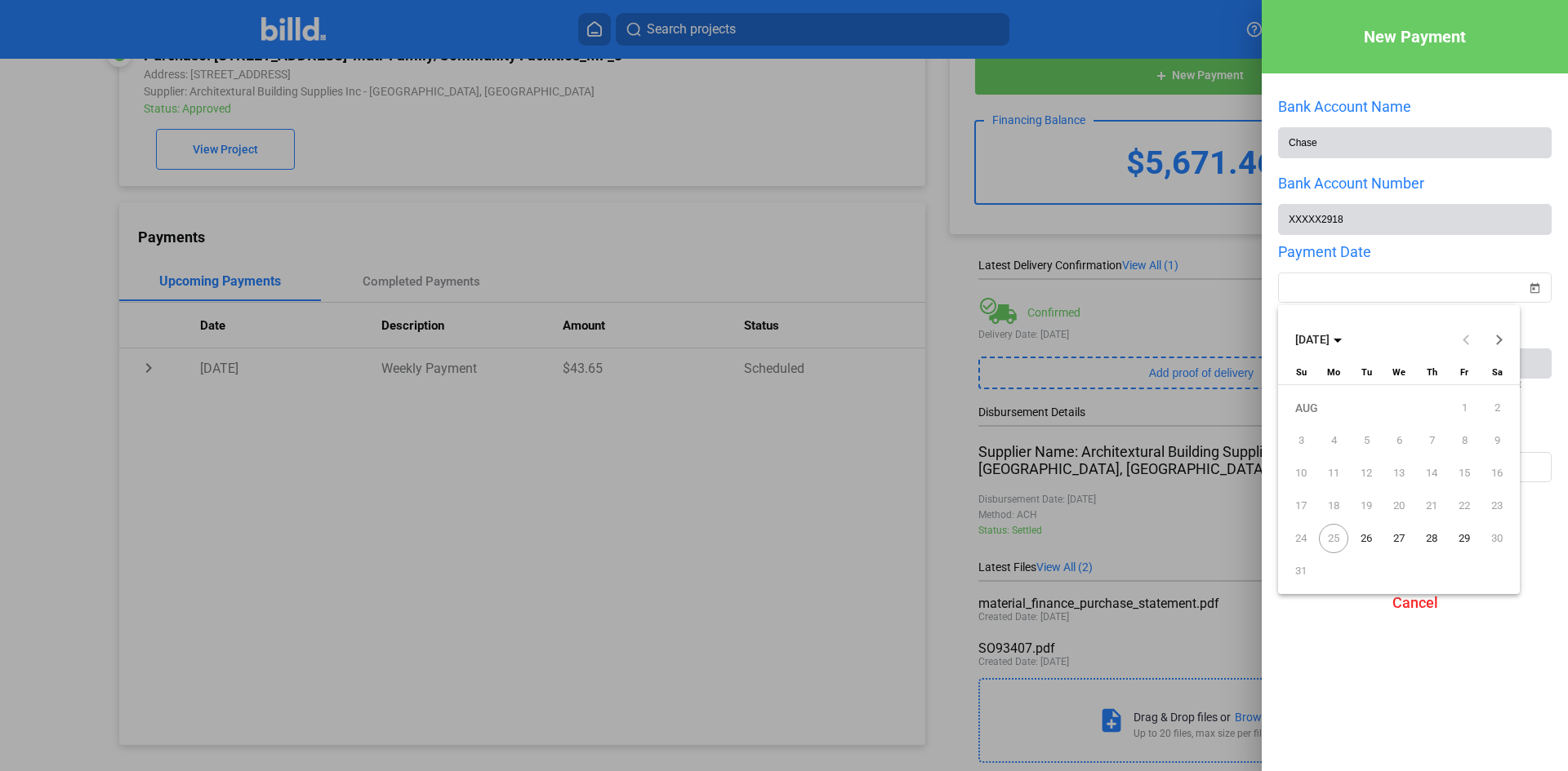
click at [1370, 536] on span "26" at bounding box center [1366, 539] width 30 height 30
type input "[DATE]"
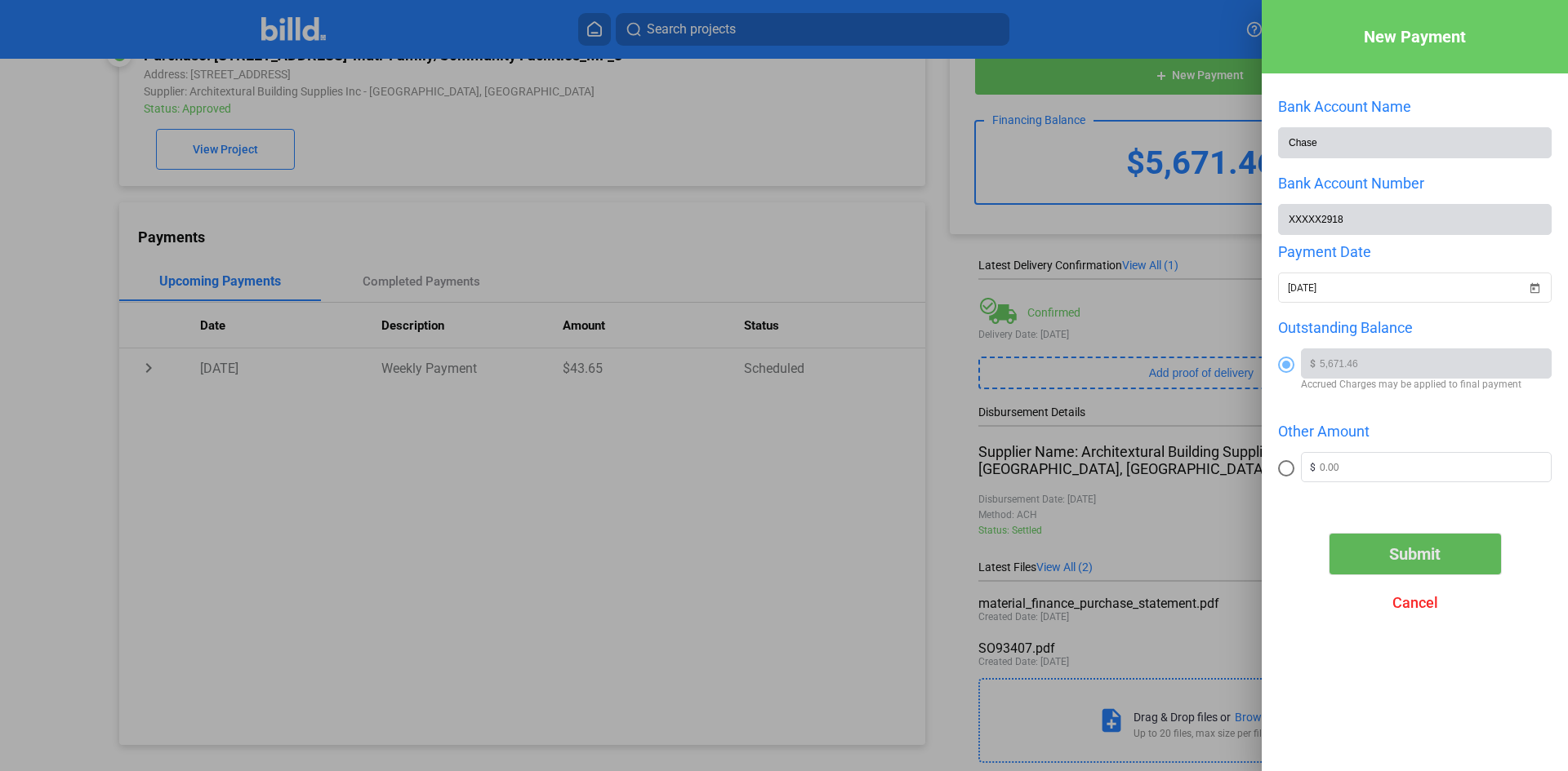
click at [1392, 559] on span "Submit" at bounding box center [1414, 554] width 51 height 19
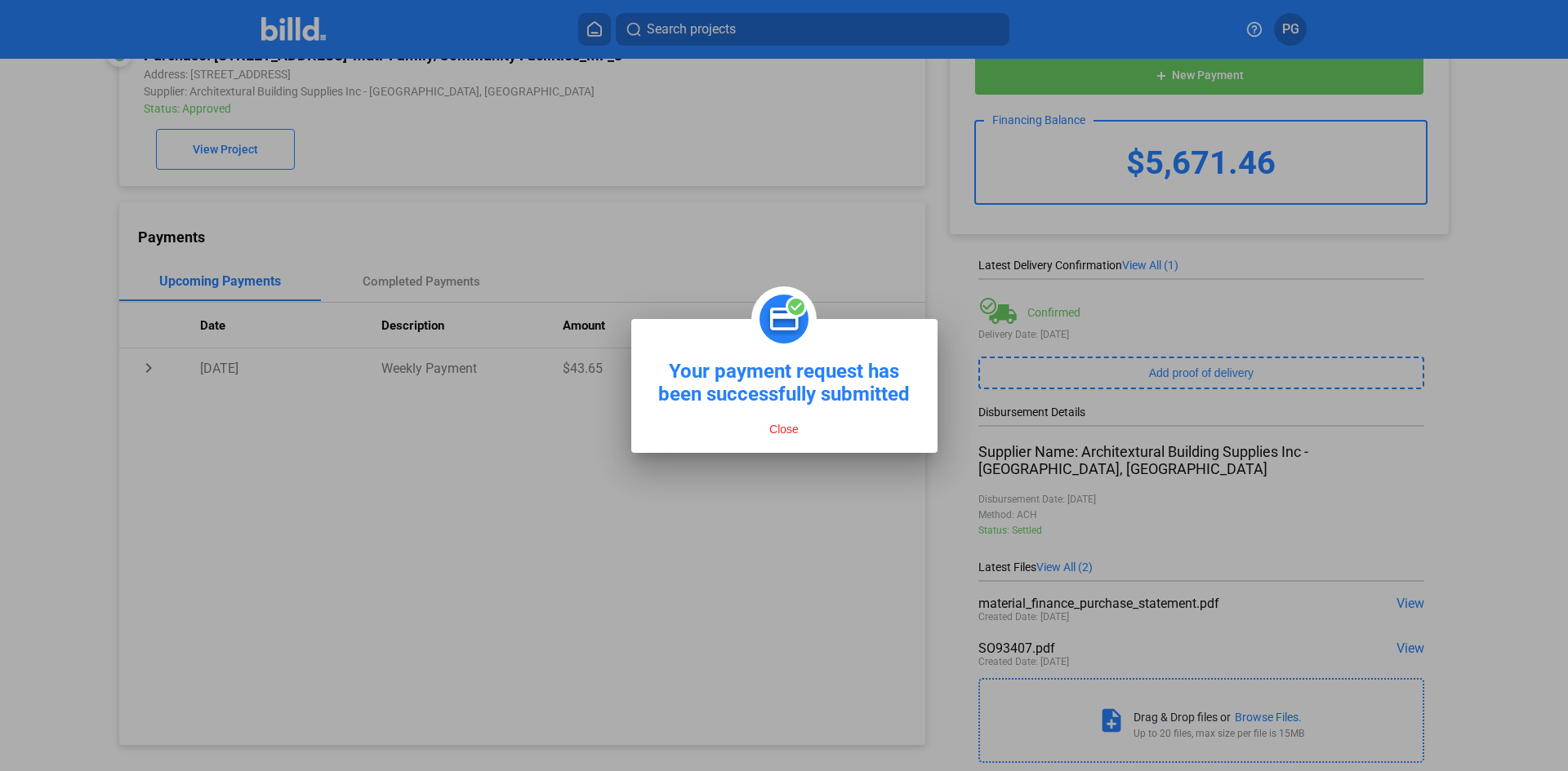
click at [796, 423] on button "Close" at bounding box center [784, 430] width 39 height 15
